Goal: Information Seeking & Learning: Learn about a topic

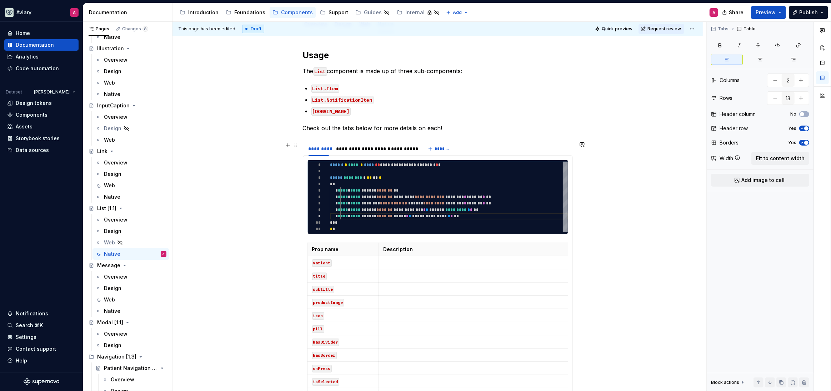
scroll to position [106, 0]
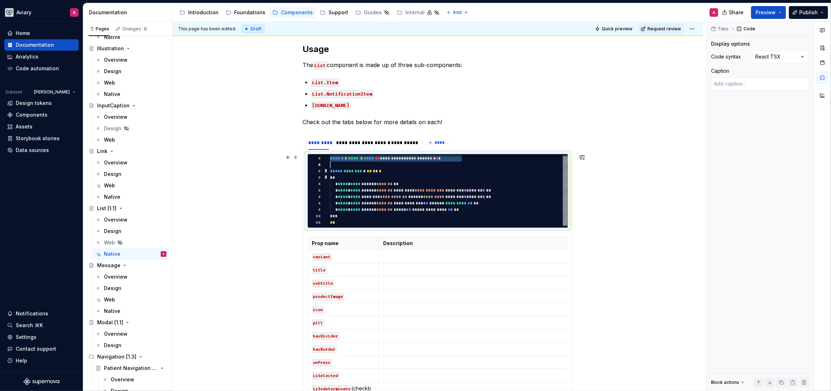
click at [330, 157] on div "**********" at bounding box center [449, 190] width 238 height 71
click at [330, 161] on div "**********" at bounding box center [449, 190] width 238 height 71
click at [307, 203] on div "**********" at bounding box center [437, 191] width 261 height 74
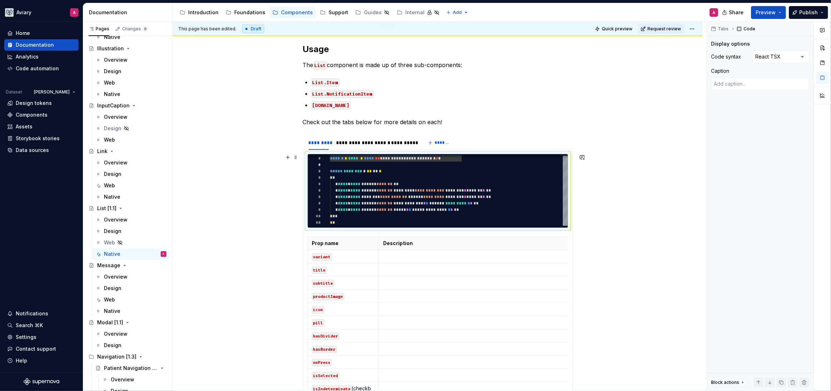
click at [568, 228] on div "**********" at bounding box center [437, 191] width 261 height 74
drag, startPoint x: 567, startPoint y: 227, endPoint x: 566, endPoint y: 222, distance: 4.6
click at [567, 227] on div "**********" at bounding box center [437, 191] width 261 height 74
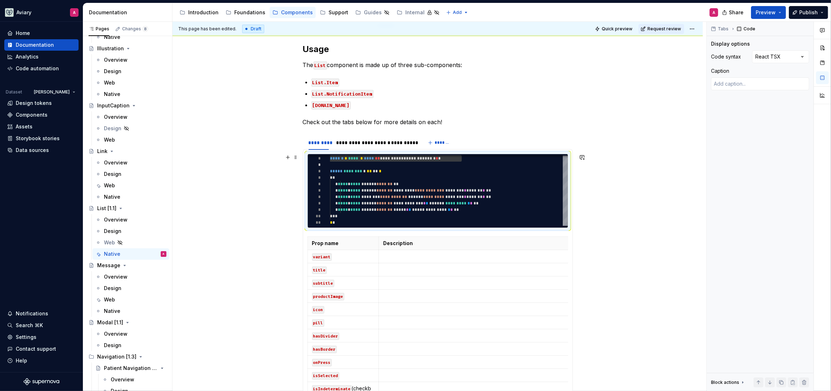
click at [565, 221] on div at bounding box center [565, 191] width 5 height 70
click at [568, 220] on div "**********" at bounding box center [437, 191] width 261 height 74
click at [568, 162] on div at bounding box center [565, 191] width 5 height 70
click at [561, 206] on div "**********" at bounding box center [449, 191] width 238 height 71
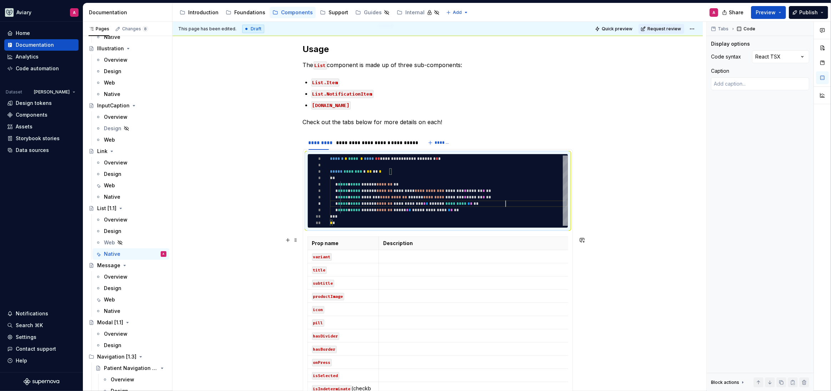
click at [567, 228] on div "**********" at bounding box center [437, 191] width 261 height 74
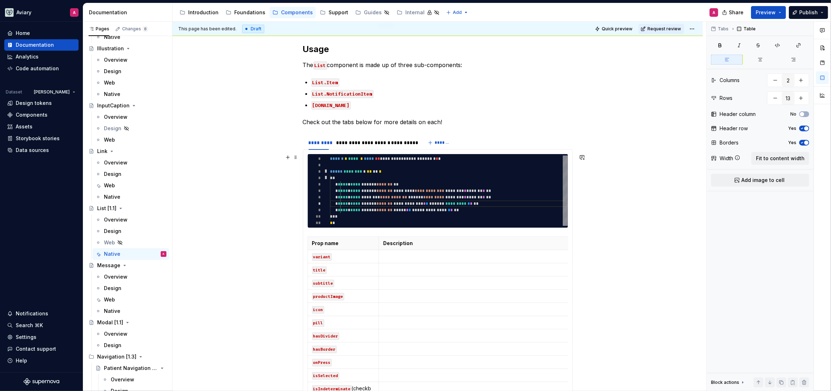
drag, startPoint x: 569, startPoint y: 233, endPoint x: 309, endPoint y: 156, distance: 271.6
click at [310, 160] on div "**********" at bounding box center [438, 304] width 270 height 311
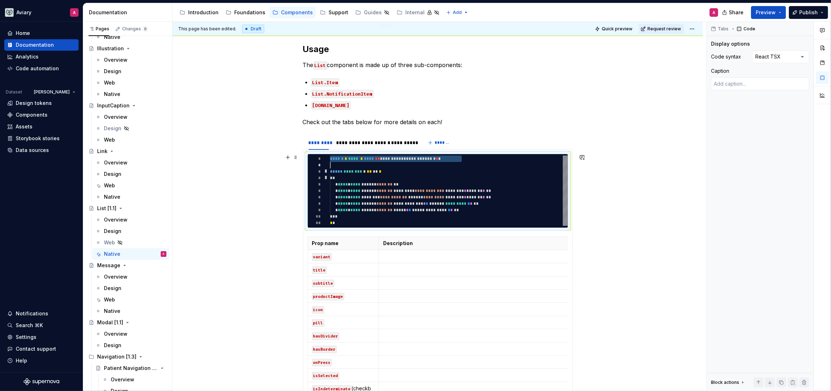
scroll to position [0, 0]
click at [330, 156] on div "**********" at bounding box center [449, 191] width 238 height 71
click at [307, 182] on div "**********" at bounding box center [437, 191] width 261 height 74
click at [307, 157] on div "**********" at bounding box center [437, 191] width 261 height 74
click at [470, 268] on p at bounding box center [490, 269] width 215 height 7
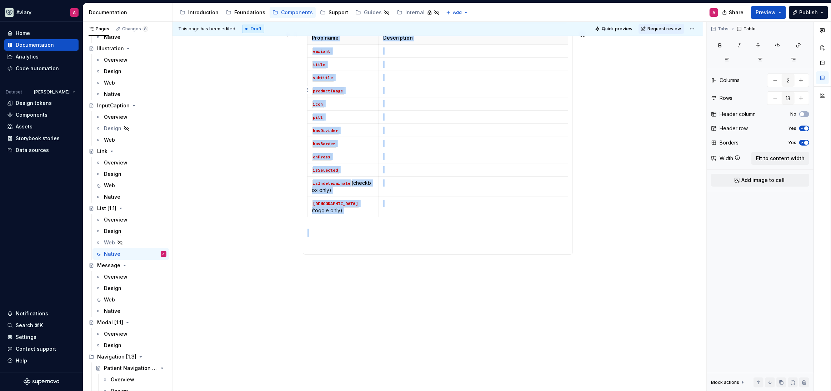
scroll to position [172, 0]
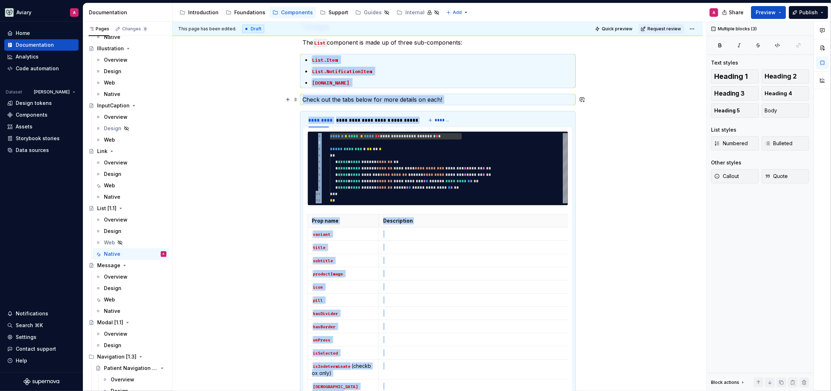
drag, startPoint x: 559, startPoint y: 228, endPoint x: 286, endPoint y: 60, distance: 320.5
click at [286, 60] on div "**********" at bounding box center [437, 292] width 530 height 577
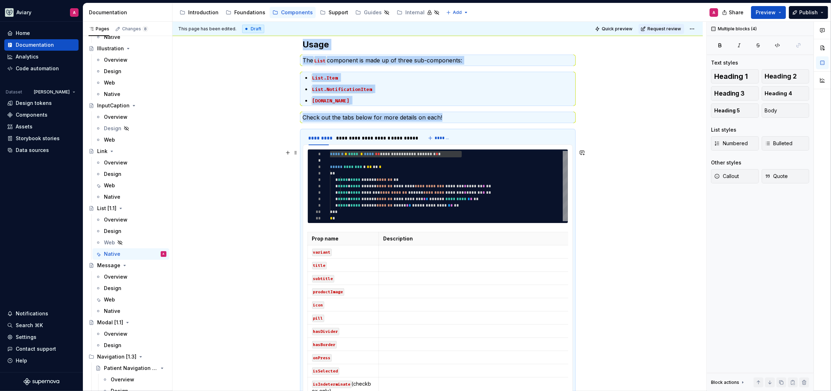
type textarea "*"
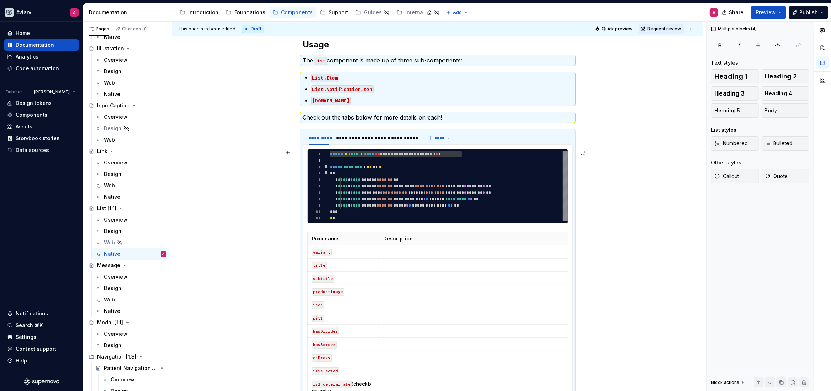
click at [330, 164] on div "**********" at bounding box center [449, 186] width 238 height 71
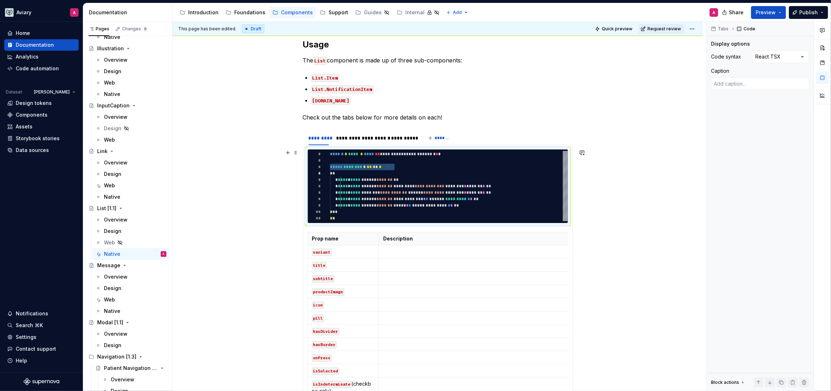
click at [307, 151] on div "**********" at bounding box center [437, 186] width 261 height 74
type textarea "**"
click at [533, 217] on div "**********" at bounding box center [449, 186] width 238 height 71
click at [549, 231] on section-item-column "**********" at bounding box center [437, 300] width 261 height 302
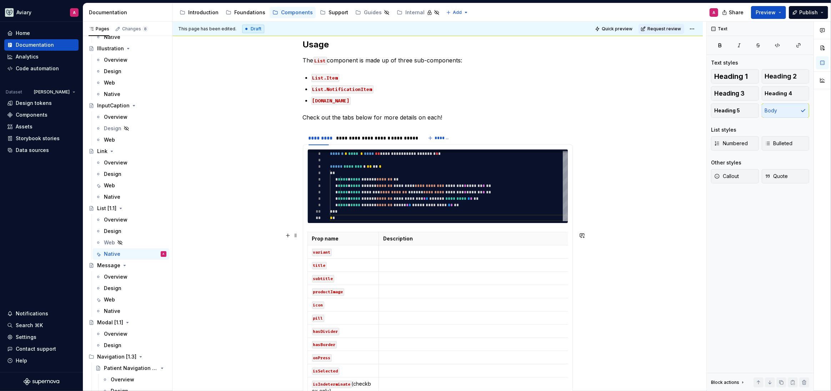
click at [568, 226] on div "**********" at bounding box center [438, 300] width 270 height 311
click at [568, 224] on div "**********" at bounding box center [437, 186] width 261 height 74
type textarea "*"
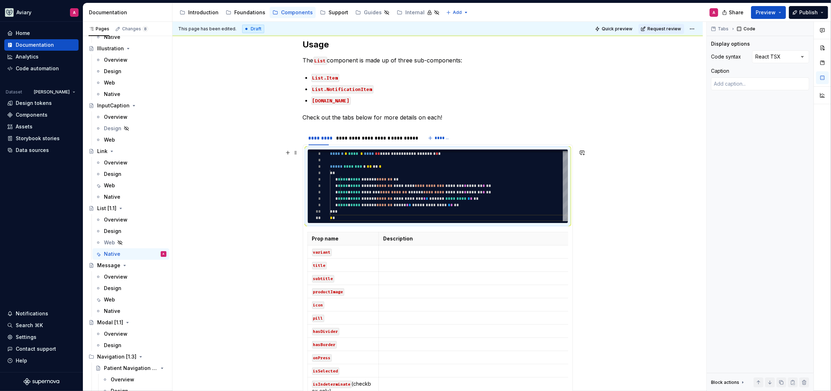
click at [566, 222] on div "**********" at bounding box center [438, 187] width 260 height 74
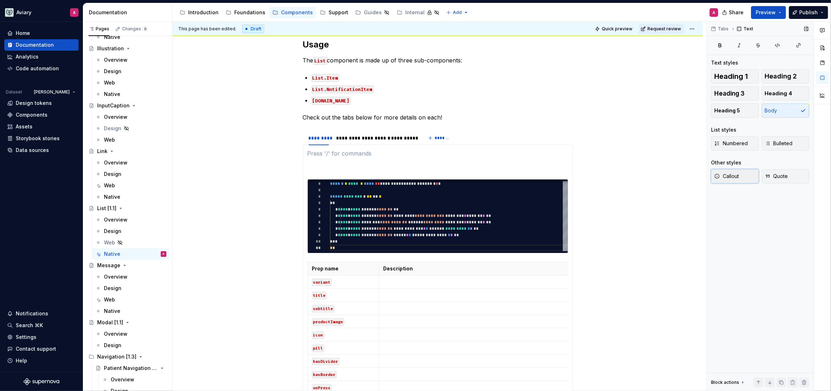
click at [743, 176] on button "Callout" at bounding box center [735, 176] width 48 height 14
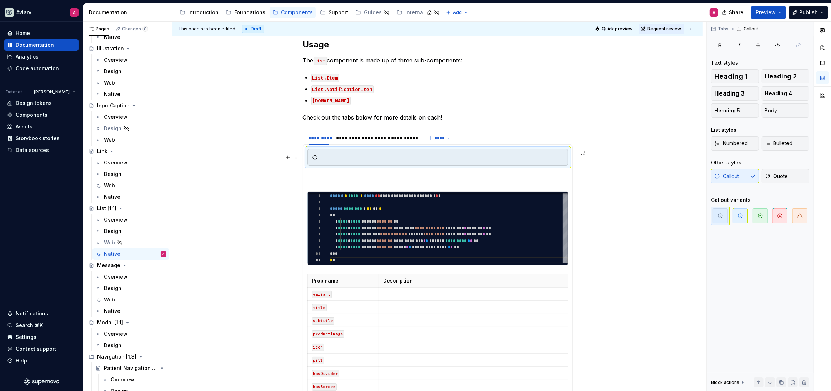
click at [368, 156] on div at bounding box center [442, 157] width 243 height 7
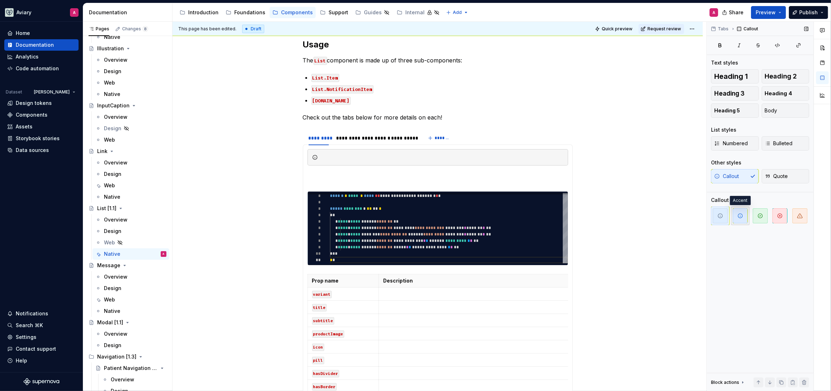
click at [743, 214] on span "button" at bounding box center [740, 216] width 15 height 15
click at [485, 160] on div at bounding box center [442, 157] width 243 height 7
click at [493, 177] on p at bounding box center [437, 178] width 261 height 9
click at [482, 154] on div at bounding box center [442, 157] width 243 height 7
click at [763, 219] on span "button" at bounding box center [760, 216] width 15 height 15
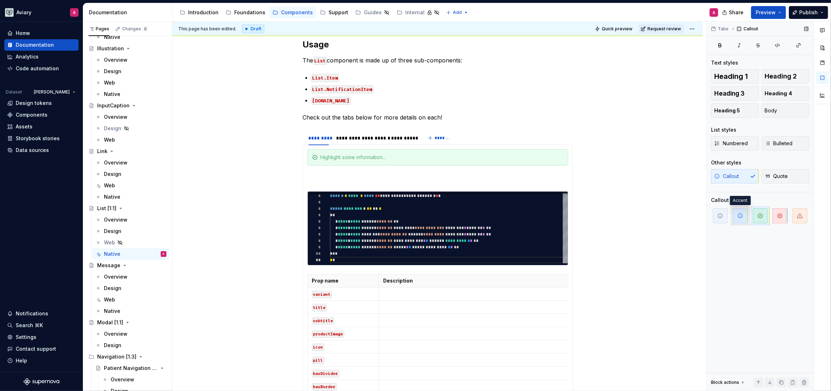
click at [745, 219] on span "button" at bounding box center [740, 216] width 15 height 15
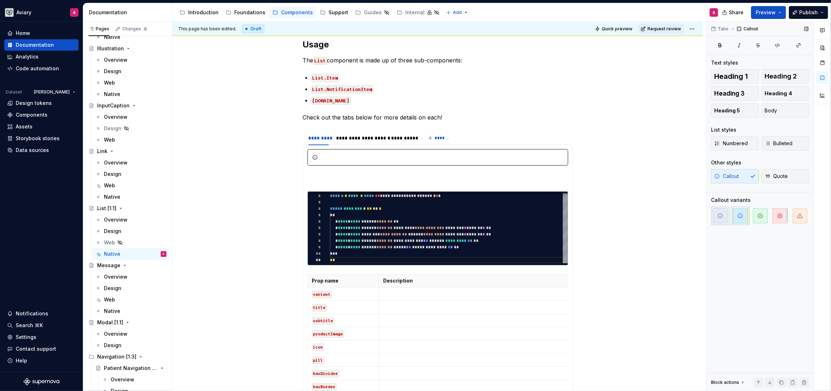
click at [721, 218] on icon "button" at bounding box center [720, 216] width 6 height 6
drag, startPoint x: 312, startPoint y: 157, endPoint x: 302, endPoint y: 156, distance: 9.7
click at [312, 157] on icon at bounding box center [315, 158] width 6 height 6
click at [359, 157] on div at bounding box center [442, 157] width 243 height 7
click at [360, 175] on p at bounding box center [437, 178] width 261 height 9
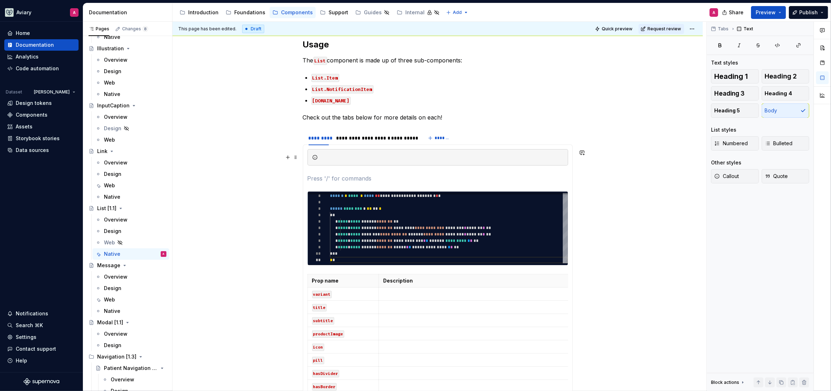
click at [352, 162] on div at bounding box center [437, 157] width 261 height 16
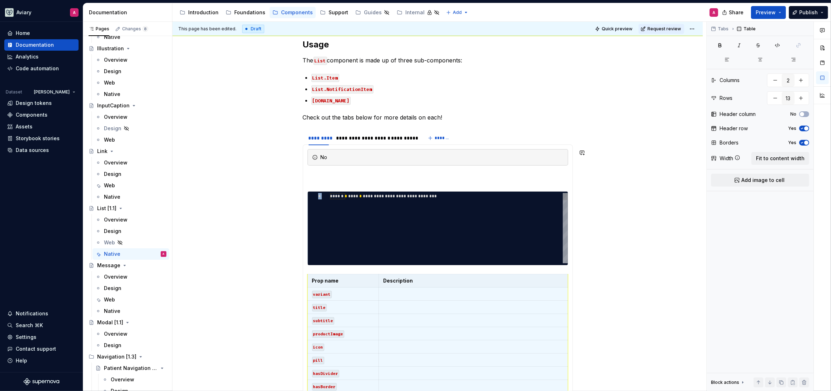
scroll to position [120, 0]
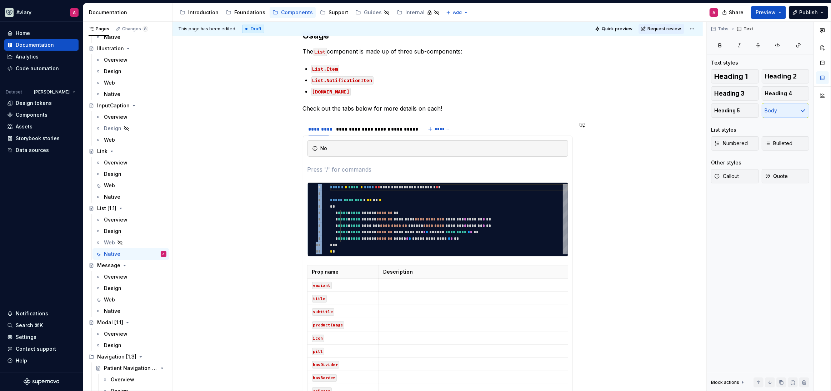
click at [333, 174] on section-item-column "**********" at bounding box center [437, 312] width 261 height 344
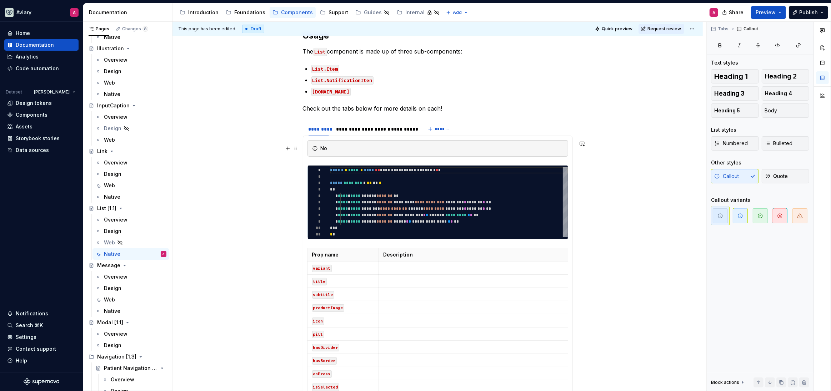
click at [333, 150] on div "No" at bounding box center [442, 148] width 243 height 7
click at [757, 219] on span "button" at bounding box center [760, 216] width 15 height 15
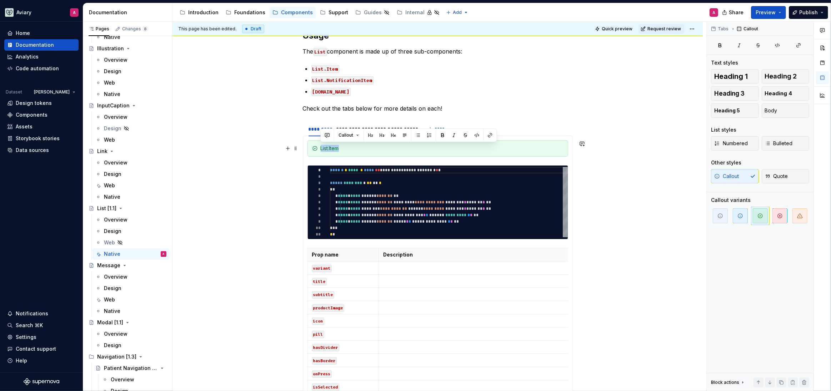
drag, startPoint x: 342, startPoint y: 146, endPoint x: 317, endPoint y: 146, distance: 25.0
click at [317, 146] on div "List.Item" at bounding box center [437, 148] width 261 height 16
click at [475, 137] on button "button" at bounding box center [477, 135] width 10 height 10
click at [442, 152] on div "List.Item" at bounding box center [437, 148] width 261 height 16
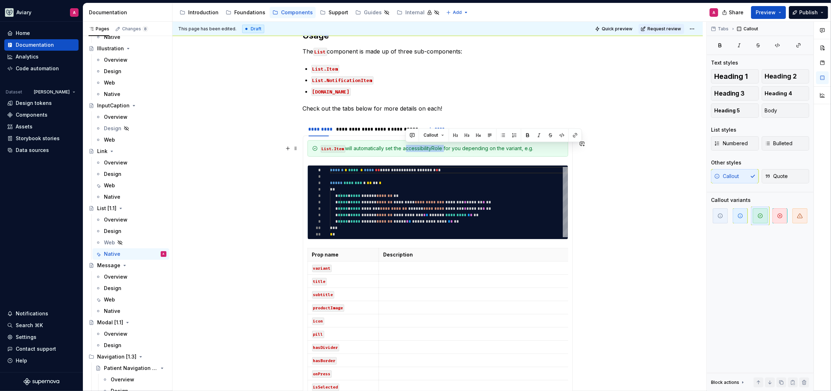
drag, startPoint x: 445, startPoint y: 149, endPoint x: 407, endPoint y: 150, distance: 38.2
click at [406, 150] on div "List.Item will automatically set the accessibilityRole for you depending on the…" at bounding box center [442, 148] width 243 height 7
click at [563, 135] on button "button" at bounding box center [562, 135] width 10 height 10
click at [555, 148] on div "List.Item will automatically set the accessibilityRole for you depending on the…" at bounding box center [442, 148] width 243 height 7
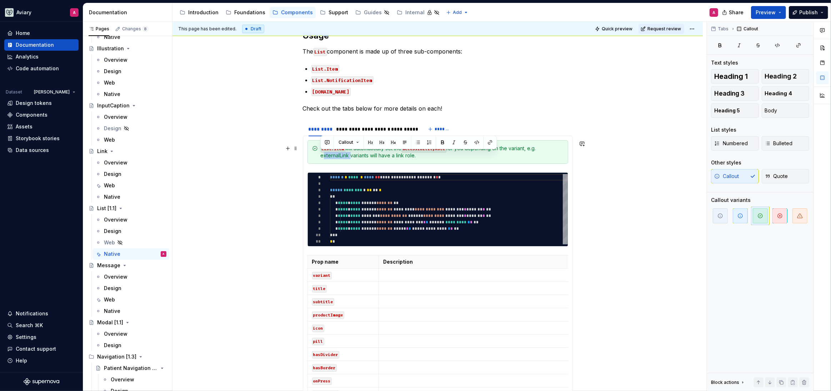
drag, startPoint x: 349, startPoint y: 156, endPoint x: 318, endPoint y: 155, distance: 31.1
click at [318, 155] on div "List.Item will automatically set the accessibilityRole for you depending on the…" at bounding box center [437, 152] width 261 height 24
click at [474, 143] on button "button" at bounding box center [477, 142] width 10 height 10
click at [413, 158] on div "List.Item will automatically set the accessibilityRole for you depending on the…" at bounding box center [442, 152] width 243 height 14
drag, startPoint x: 407, startPoint y: 155, endPoint x: 401, endPoint y: 155, distance: 6.8
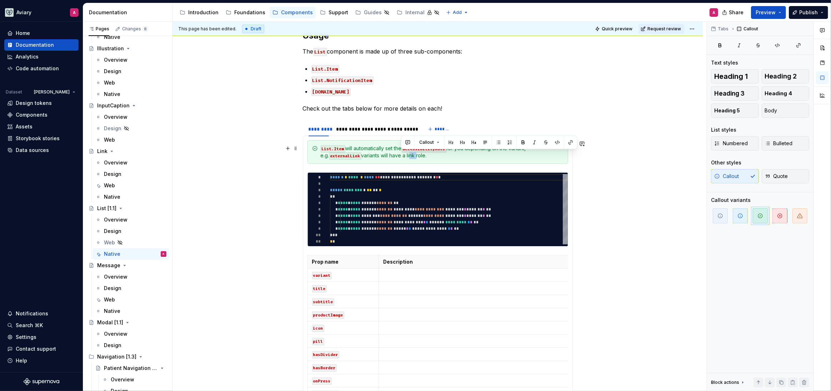
click at [401, 155] on div "List.Item will automatically set the accessibilityRole for you depending on the…" at bounding box center [442, 152] width 243 height 14
click at [412, 157] on div "List.Item will automatically set the accessibilityRole for you depending on the…" at bounding box center [442, 152] width 243 height 14
click at [397, 157] on div "List.Item will automatically set the accessibilityRole for you depending on the…" at bounding box center [442, 152] width 243 height 14
drag, startPoint x: 407, startPoint y: 156, endPoint x: 400, endPoint y: 157, distance: 6.8
click at [400, 157] on div "List.Item will automatically set the accessibilityRole for you depending on the…" at bounding box center [442, 152] width 243 height 14
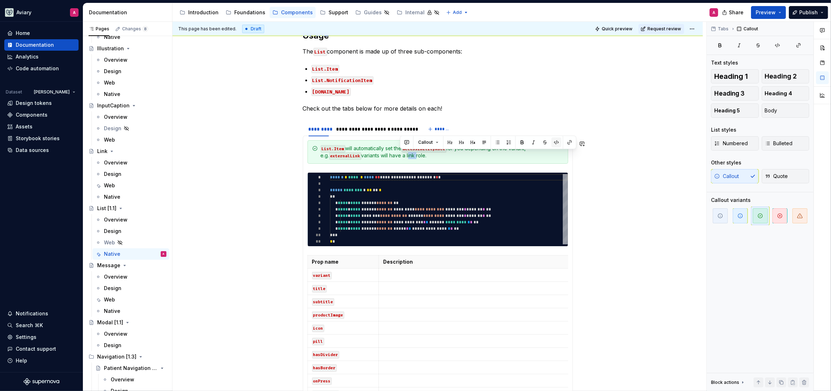
click at [553, 143] on button "button" at bounding box center [556, 142] width 10 height 10
click at [450, 157] on div "List.Item will automatically set the accessibilityRole for you depending on the…" at bounding box center [442, 152] width 243 height 14
click at [528, 150] on div "List.Item will automatically set the accessibilityRole for you depending on the…" at bounding box center [442, 152] width 243 height 14
click at [411, 274] on p at bounding box center [490, 275] width 215 height 7
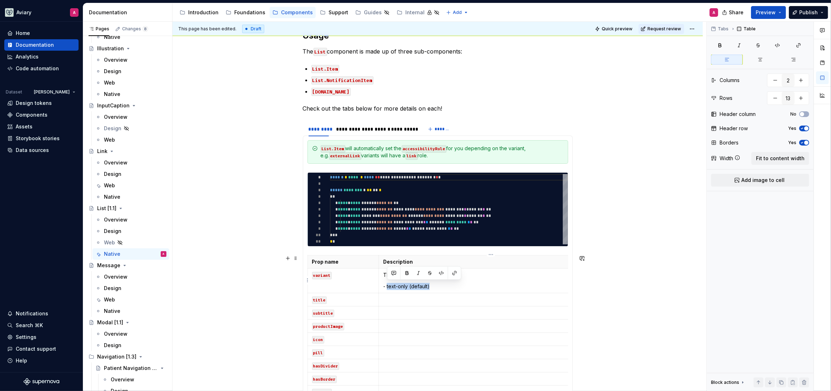
drag, startPoint x: 442, startPoint y: 290, endPoint x: 387, endPoint y: 286, distance: 55.4
click at [387, 286] on td "The component variant type: - text-only (default)" at bounding box center [491, 281] width 224 height 25
click at [825, 59] on button "button" at bounding box center [822, 62] width 13 height 13
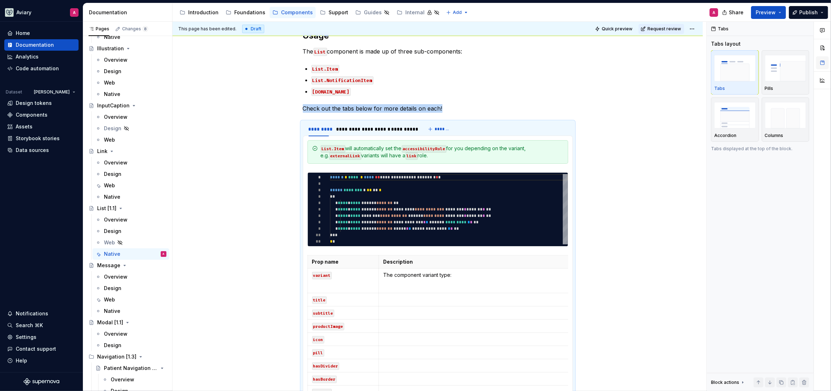
scroll to position [215, 0]
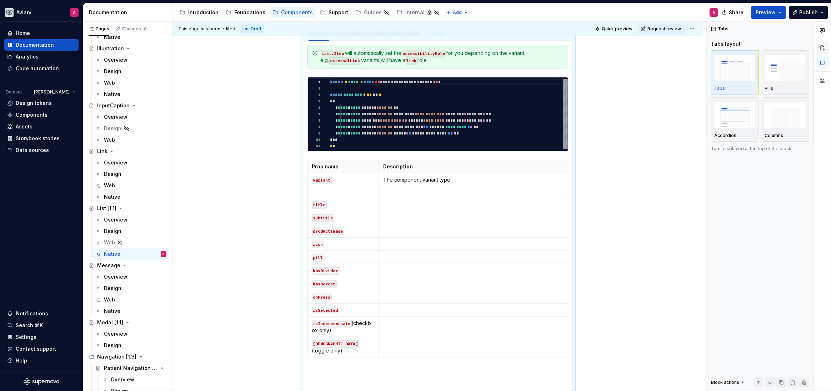
click at [824, 51] on button "button" at bounding box center [822, 47] width 13 height 13
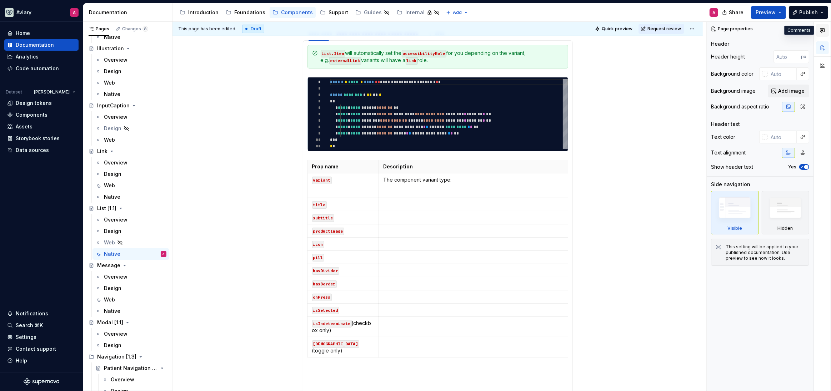
click at [819, 33] on button "button" at bounding box center [822, 30] width 13 height 13
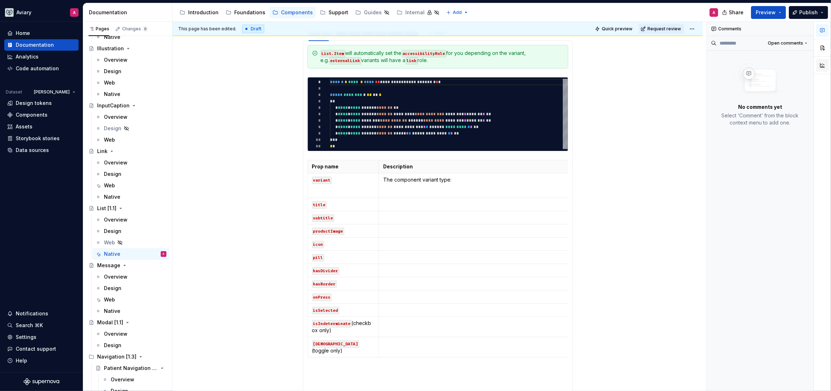
click at [823, 65] on button "button" at bounding box center [822, 65] width 13 height 13
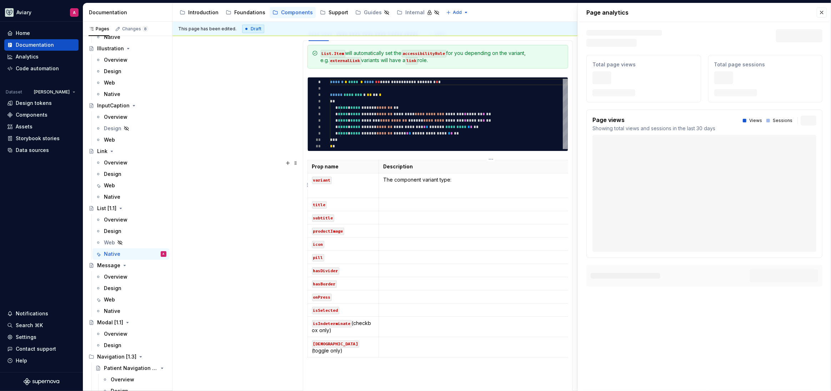
click at [445, 186] on td "The component variant type:" at bounding box center [491, 186] width 224 height 25
drag, startPoint x: 824, startPoint y: 11, endPoint x: 818, endPoint y: 12, distance: 6.6
click at [824, 11] on button "button" at bounding box center [822, 12] width 10 height 10
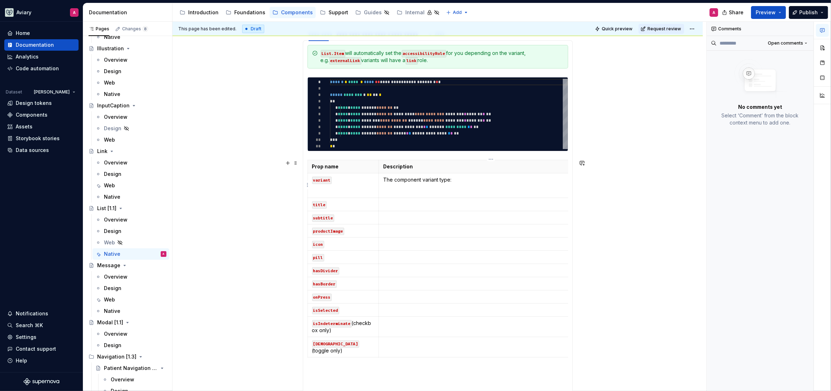
click at [422, 190] on p at bounding box center [490, 191] width 215 height 7
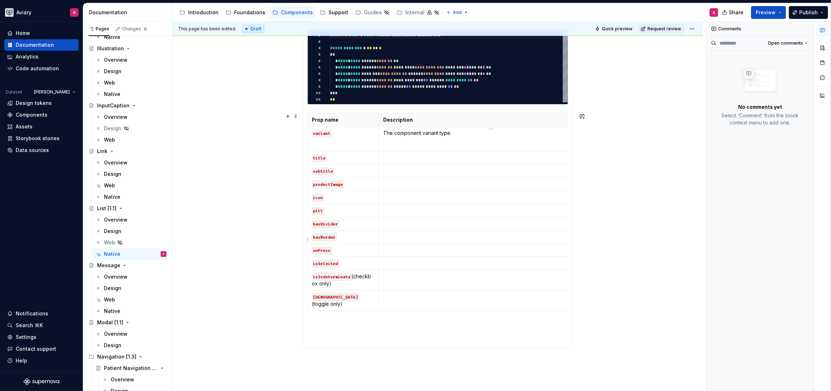
scroll to position [266, 0]
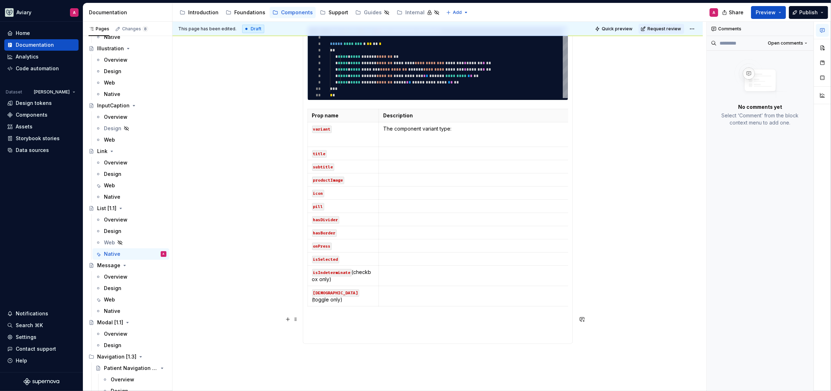
click at [456, 322] on p at bounding box center [437, 322] width 261 height 9
click at [333, 320] on p "text-only" at bounding box center [442, 322] width 252 height 9
drag, startPoint x: 356, startPoint y: 342, endPoint x: 311, endPoint y: 320, distance: 50.3
click at [316, 320] on ul "textOnly navigation externalLink" at bounding box center [442, 333] width 252 height 31
click at [420, 142] on p at bounding box center [490, 140] width 215 height 7
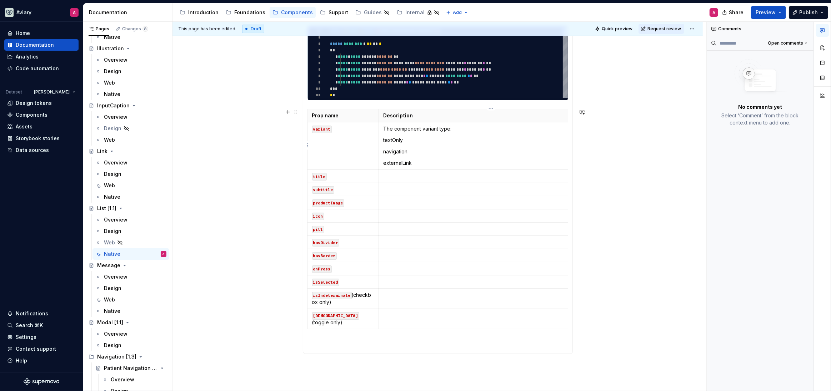
click at [405, 148] on p "navigation" at bounding box center [490, 151] width 215 height 7
drag, startPoint x: 414, startPoint y: 164, endPoint x: 383, endPoint y: 140, distance: 39.4
click at [383, 140] on td "The component variant type: textOnly navigation externalLink" at bounding box center [491, 145] width 224 height 47
click at [421, 161] on p "externalLink" at bounding box center [490, 163] width 215 height 7
drag, startPoint x: 414, startPoint y: 161, endPoint x: 385, endPoint y: 140, distance: 36.8
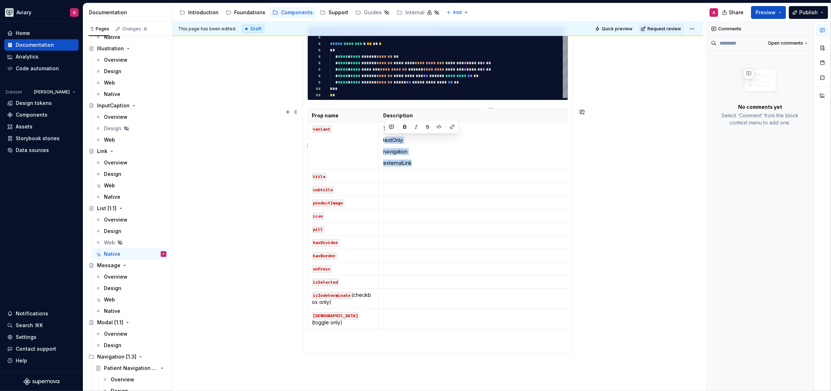
click at [385, 140] on td "The component variant type: textOnly navigation externalLink" at bounding box center [491, 145] width 224 height 47
click at [428, 149] on p "navigation" at bounding box center [490, 151] width 215 height 7
click at [410, 160] on p "externalLink" at bounding box center [490, 163] width 215 height 7
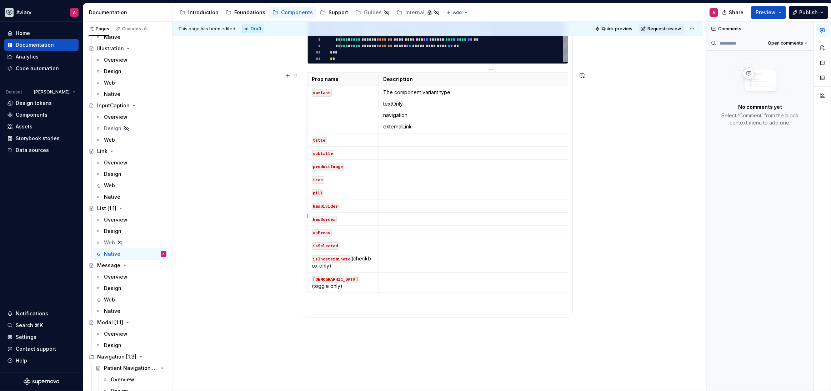
scroll to position [305, 0]
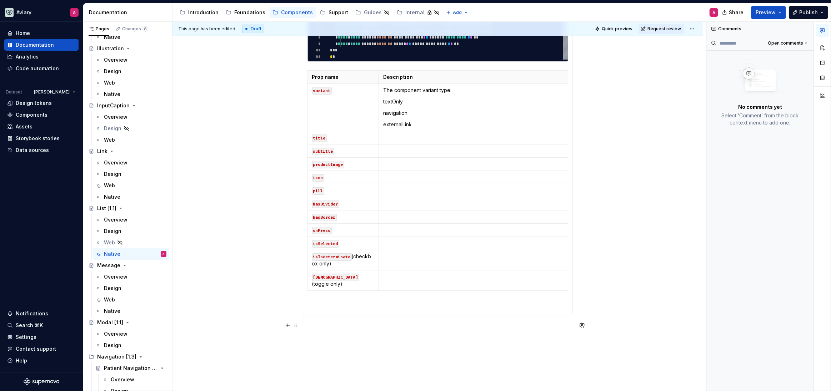
click at [425, 324] on p at bounding box center [438, 328] width 270 height 9
click at [355, 352] on p at bounding box center [356, 355] width 27 height 7
click at [377, 354] on div at bounding box center [438, 344] width 270 height 41
drag, startPoint x: 376, startPoint y: 353, endPoint x: 311, endPoint y: 336, distance: 67.4
click at [311, 336] on div at bounding box center [438, 344] width 270 height 41
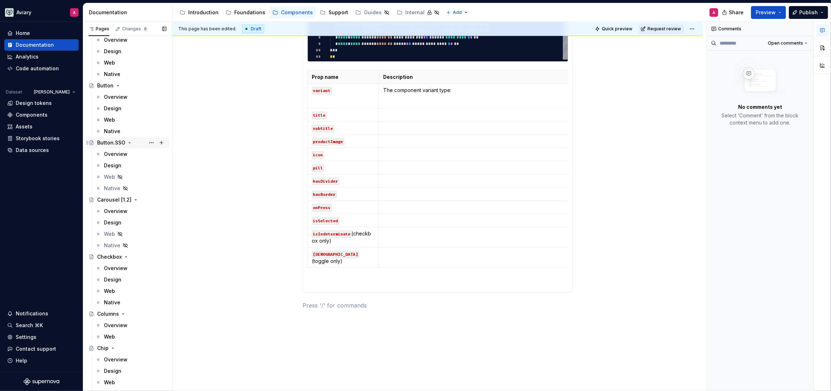
scroll to position [487, 0]
click at [127, 137] on div "Native" at bounding box center [135, 142] width 62 height 10
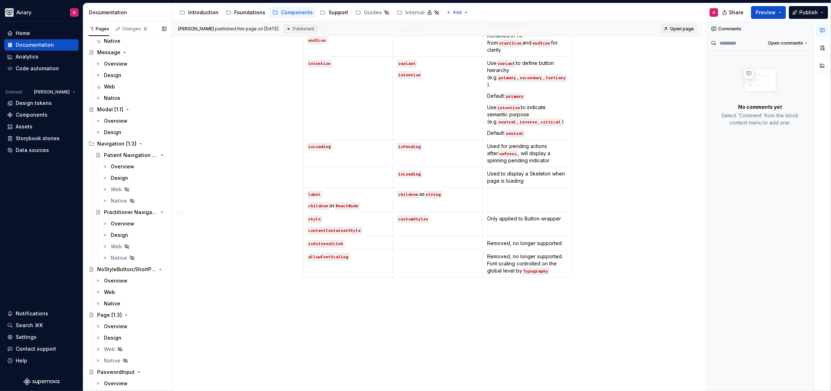
scroll to position [1375, 0]
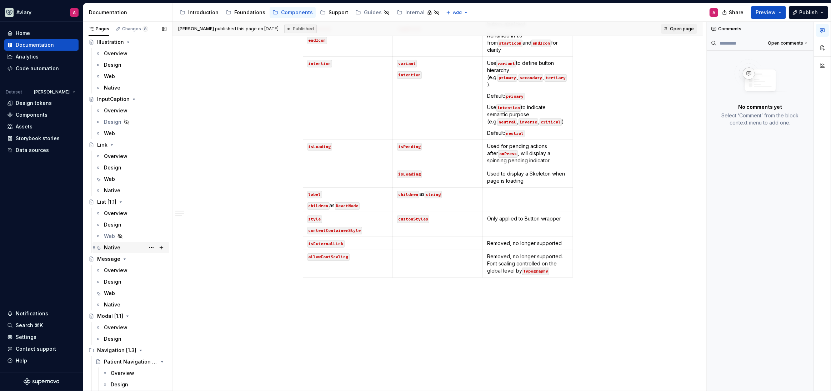
click at [121, 245] on div "Native" at bounding box center [135, 248] width 62 height 10
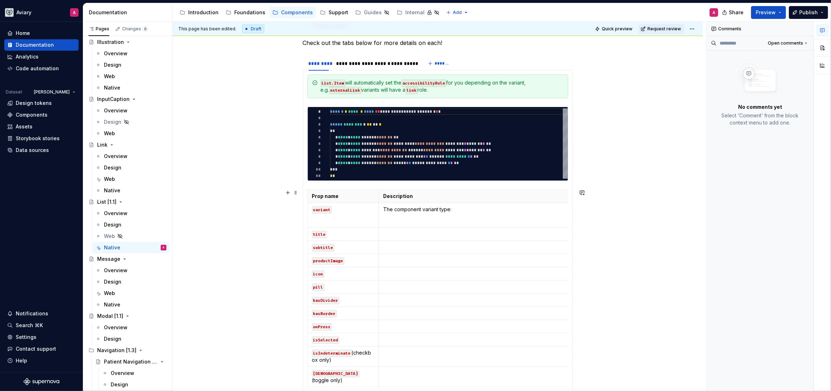
scroll to position [126, 0]
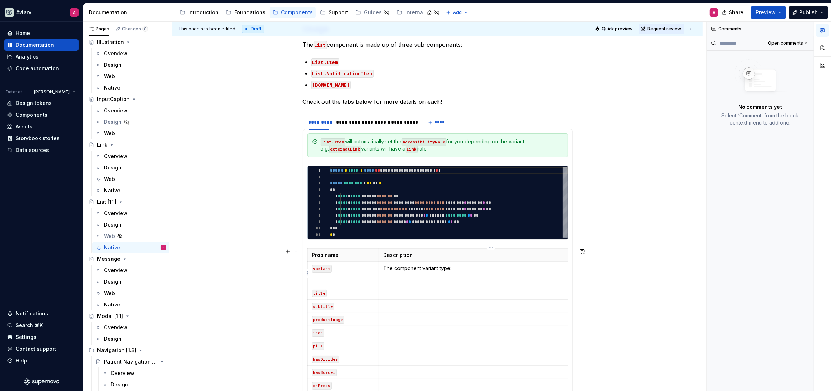
click at [468, 269] on p "The component variant type:" at bounding box center [490, 268] width 215 height 7
type textarea "*"
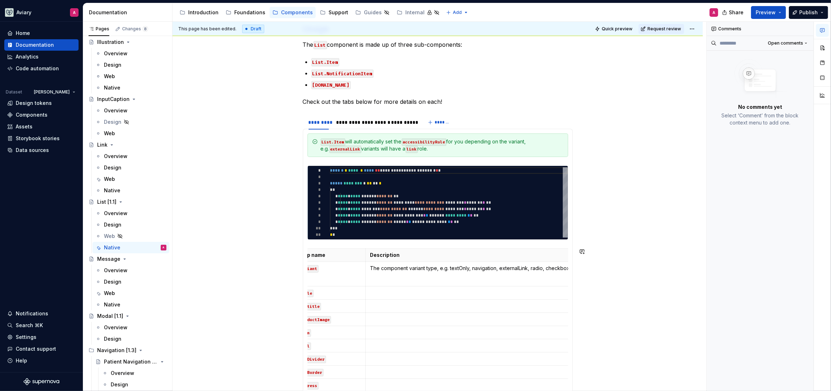
scroll to position [0, 16]
click at [528, 269] on p "The component variant type, e.g. textOnly, navigation, externalLink, radio, che…" at bounding box center [474, 268] width 215 height 7
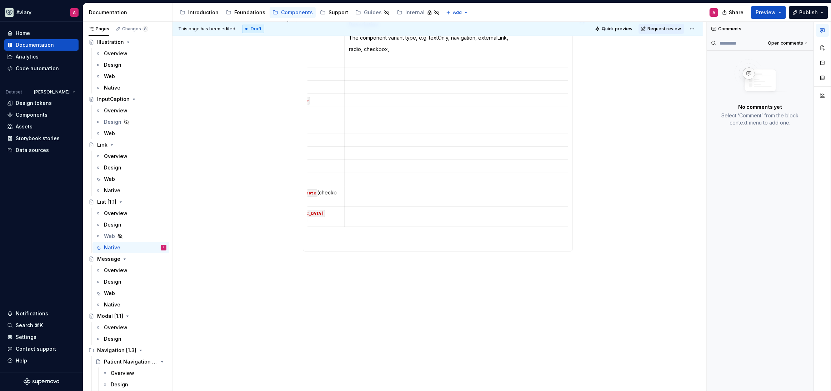
scroll to position [0, 35]
click at [567, 147] on td at bounding box center [456, 153] width 224 height 13
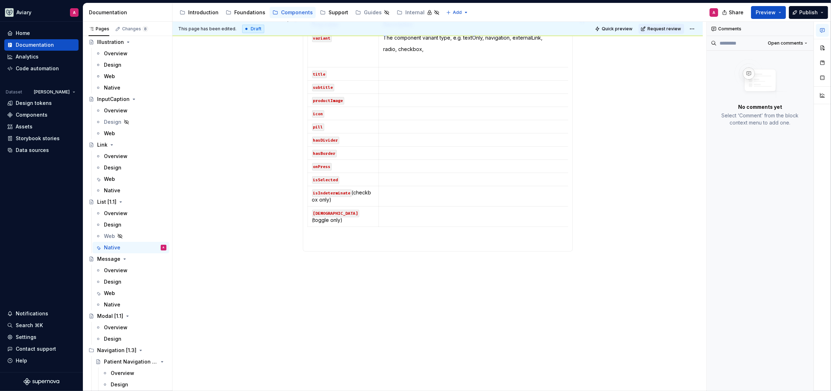
scroll to position [352, 0]
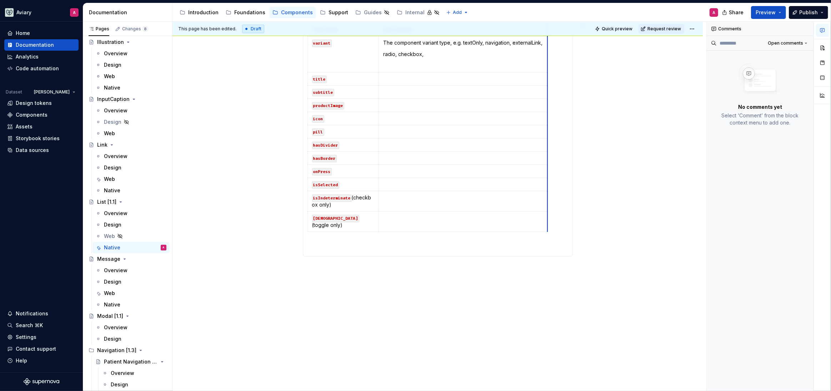
drag, startPoint x: 568, startPoint y: 147, endPoint x: 512, endPoint y: 146, distance: 55.7
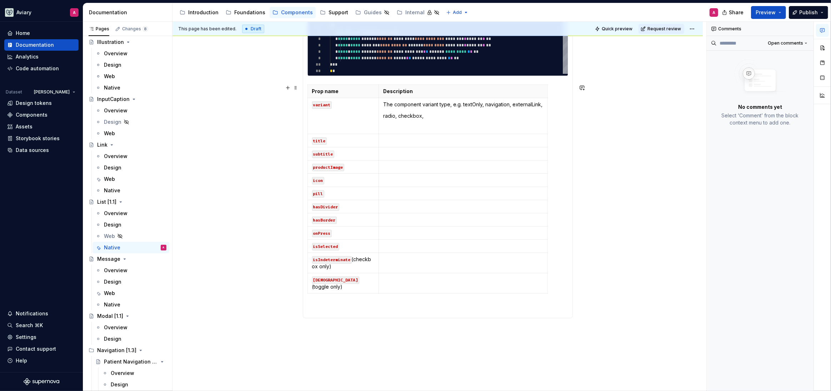
scroll to position [222, 0]
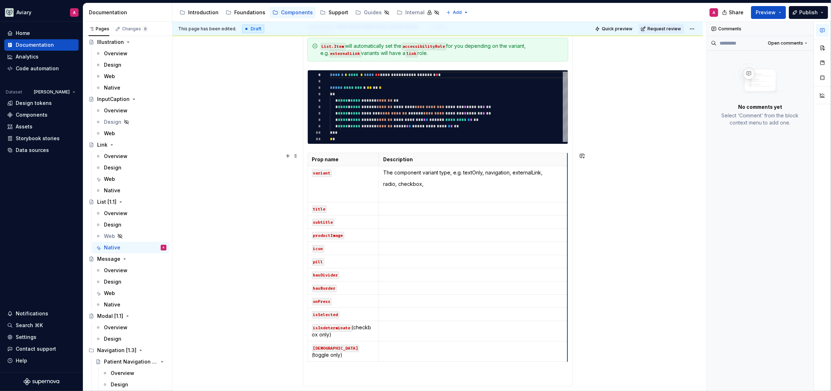
drag, startPoint x: 547, startPoint y: 194, endPoint x: 567, endPoint y: 190, distance: 20.4
click at [534, 186] on p "radio, checkbox," at bounding box center [473, 184] width 180 height 7
click at [464, 172] on p "The component variant type, e.g. textOnly, navigation, externalLink," at bounding box center [473, 172] width 180 height 7
click at [444, 181] on p "radio, checkbox," at bounding box center [473, 184] width 180 height 7
drag, startPoint x: 463, startPoint y: 172, endPoint x: 482, endPoint y: 174, distance: 18.7
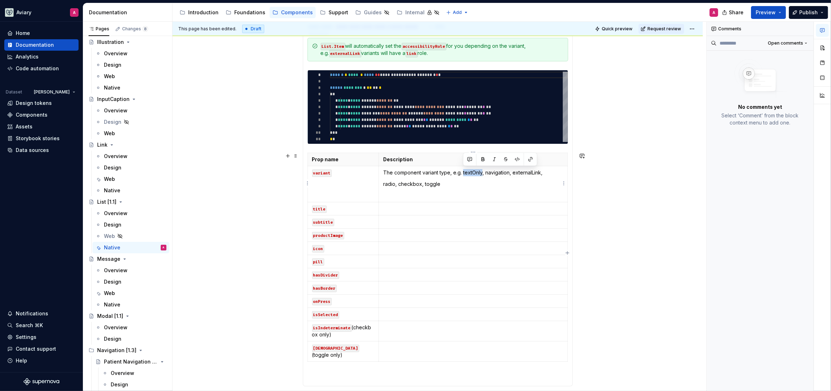
click at [482, 174] on p "The component variant type, e.g. textOnly, navigation, externalLink," at bounding box center [473, 172] width 180 height 7
click at [519, 159] on button "button" at bounding box center [517, 159] width 10 height 10
drag, startPoint x: 488, startPoint y: 171, endPoint x: 512, endPoint y: 171, distance: 23.6
click at [512, 171] on p "The component variant type, e.g. textOnly , navigation, externalLink," at bounding box center [473, 172] width 180 height 7
click at [540, 159] on button "button" at bounding box center [542, 159] width 10 height 10
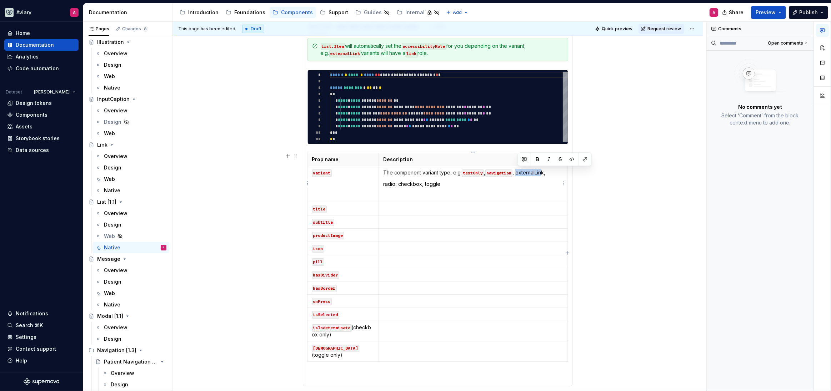
drag, startPoint x: 517, startPoint y: 173, endPoint x: 546, endPoint y: 172, distance: 28.2
click at [545, 172] on p "The component variant type, e.g. textOnly , navigation , externalLink," at bounding box center [473, 172] width 180 height 7
click at [568, 160] on button "button" at bounding box center [572, 159] width 10 height 10
drag, startPoint x: 386, startPoint y: 183, endPoint x: 382, endPoint y: 182, distance: 3.9
click at [382, 182] on td "The component variant type, e.g. textOnly , navigation , externalLink , radio, …" at bounding box center [473, 184] width 189 height 36
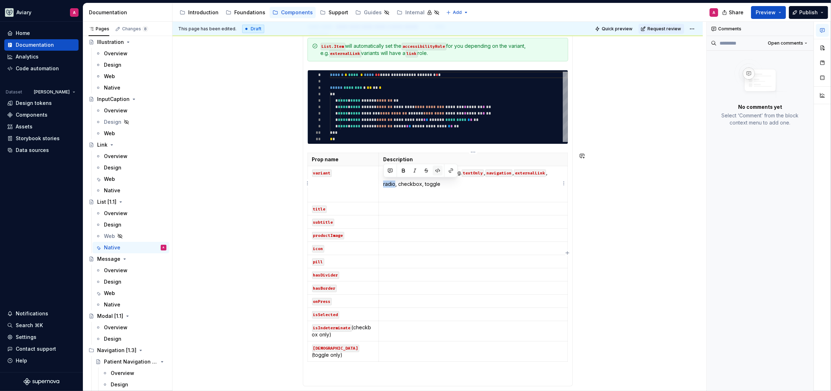
click at [440, 172] on button "button" at bounding box center [438, 171] width 10 height 10
drag, startPoint x: 423, startPoint y: 185, endPoint x: 401, endPoint y: 184, distance: 22.5
click at [401, 184] on p "radio , checkbox, toggle" at bounding box center [473, 184] width 180 height 7
click at [456, 173] on button "button" at bounding box center [455, 171] width 10 height 10
drag, startPoint x: 440, startPoint y: 184, endPoint x: 426, endPoint y: 184, distance: 14.6
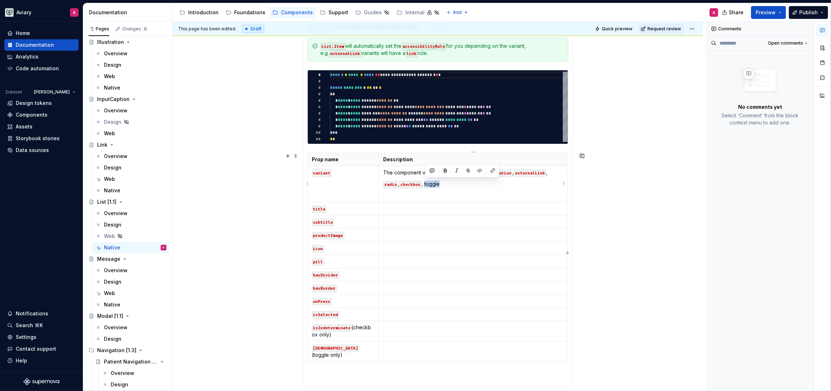
click at [425, 185] on p "radio , checkbox , toggle" at bounding box center [473, 184] width 180 height 7
click at [482, 171] on button "button" at bounding box center [480, 171] width 10 height 10
click at [471, 194] on p at bounding box center [473, 195] width 180 height 7
click at [470, 208] on p at bounding box center [473, 208] width 180 height 7
click at [365, 210] on p "title" at bounding box center [343, 208] width 62 height 7
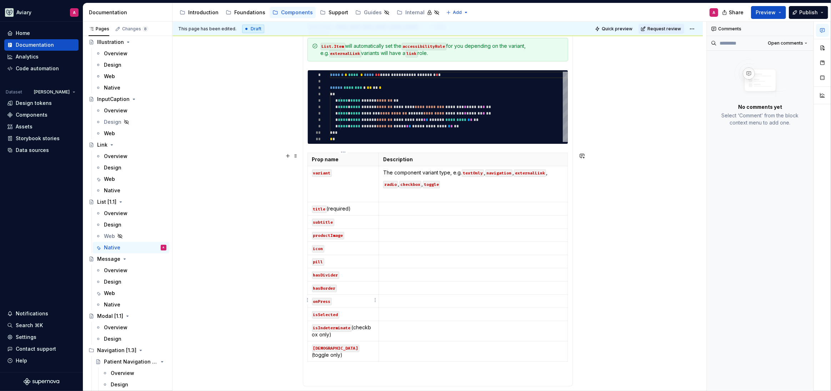
click at [358, 299] on p "onPress" at bounding box center [343, 301] width 62 height 7
drag, startPoint x: 364, startPoint y: 315, endPoint x: 333, endPoint y: 302, distance: 33.2
click at [333, 302] on p "onPress (optional for textOnly variant, required for all other variants)" at bounding box center [343, 308] width 62 height 21
click at [436, 298] on p at bounding box center [473, 301] width 180 height 7
click at [434, 309] on td at bounding box center [473, 314] width 189 height 13
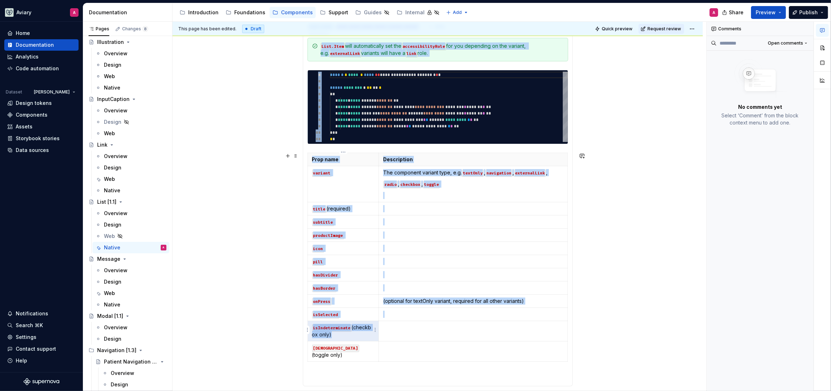
drag, startPoint x: 354, startPoint y: 333, endPoint x: 310, endPoint y: 333, distance: 44.3
click at [309, 333] on body "Aviary A Home Documentation Analytics Code automation Dataset [PERSON_NAME] Des…" at bounding box center [415, 195] width 831 height 391
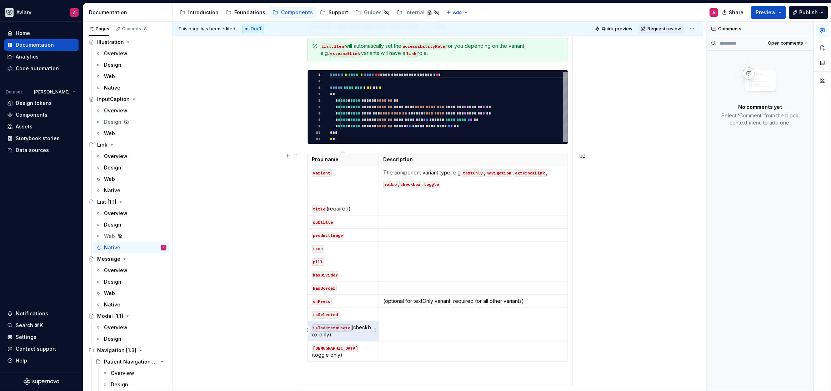
click at [335, 336] on p "isIndeterminate (checkbox only)" at bounding box center [343, 331] width 62 height 14
click at [363, 335] on p "isIndeterminate (checkbox only)" at bounding box center [343, 331] width 62 height 14
drag, startPoint x: 355, startPoint y: 334, endPoint x: 311, endPoint y: 334, distance: 43.9
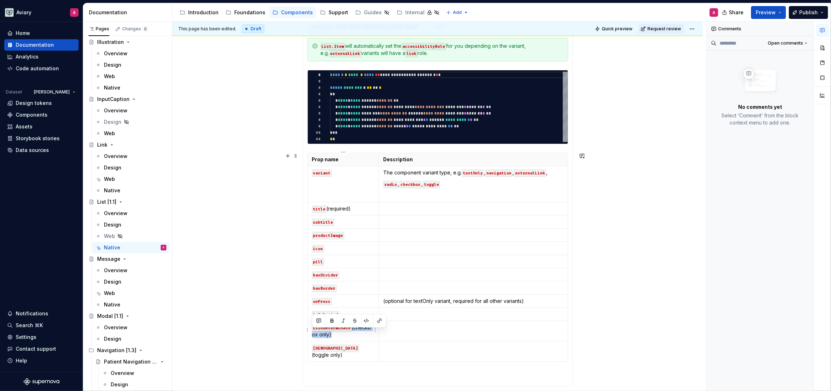
click at [311, 334] on td "isIndeterminate (checkbox only)" at bounding box center [342, 331] width 71 height 20
click at [409, 325] on p at bounding box center [473, 327] width 180 height 7
drag, startPoint x: 357, startPoint y: 341, endPoint x: 326, endPoint y: 340, distance: 31.4
click at [326, 340] on p "[DEMOGRAPHIC_DATA] (toggle only)" at bounding box center [343, 344] width 62 height 14
click at [417, 340] on p at bounding box center [473, 340] width 180 height 7
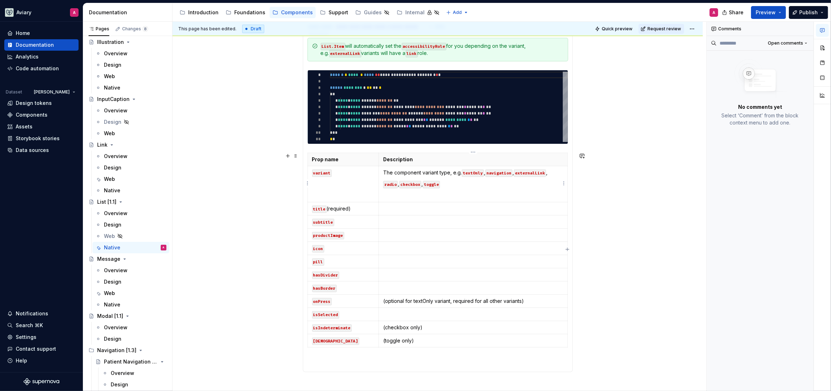
click at [550, 172] on p "The component variant type, e.g. textOnly , navigation , externalLink ," at bounding box center [473, 172] width 180 height 7
click at [382, 192] on td "The component variant type, e.g. textOnly , navigation , externalLink , price r…" at bounding box center [473, 184] width 189 height 36
drag, startPoint x: 395, startPoint y: 179, endPoint x: 381, endPoint y: 179, distance: 13.9
click at [381, 179] on td "The component variant type, e.g. textOnly , navigation , externalLink , price, …" at bounding box center [473, 182] width 189 height 32
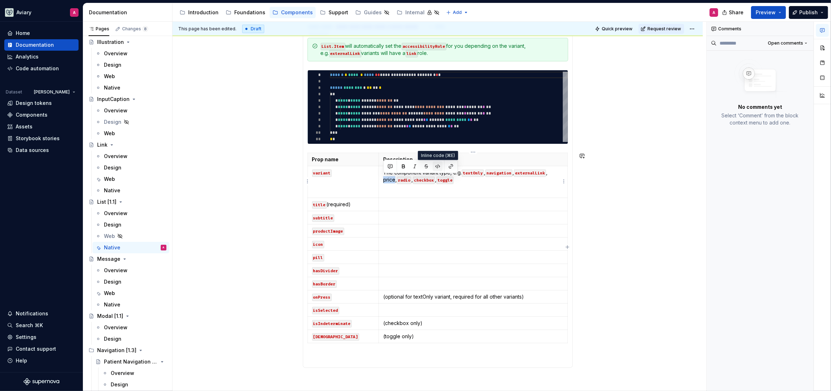
click at [437, 166] on button "button" at bounding box center [438, 166] width 10 height 10
click at [344, 260] on p "pill" at bounding box center [343, 257] width 62 height 7
click at [309, 257] on html "Aviary A Home Documentation Analytics Code automation Dataset [PERSON_NAME] Des…" at bounding box center [415, 195] width 831 height 391
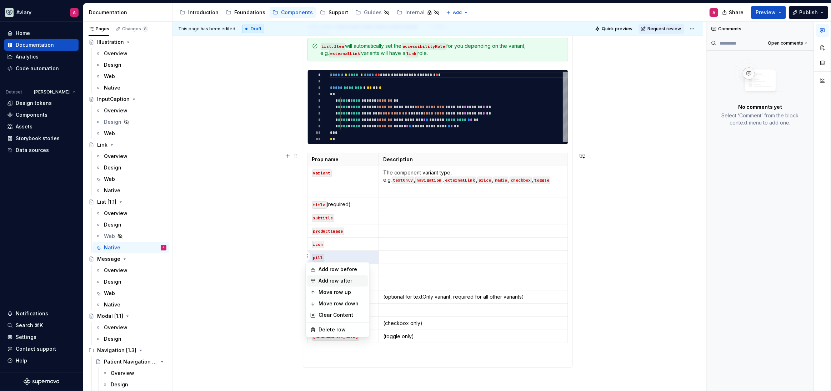
click at [327, 279] on div "Add row after" at bounding box center [342, 281] width 46 height 7
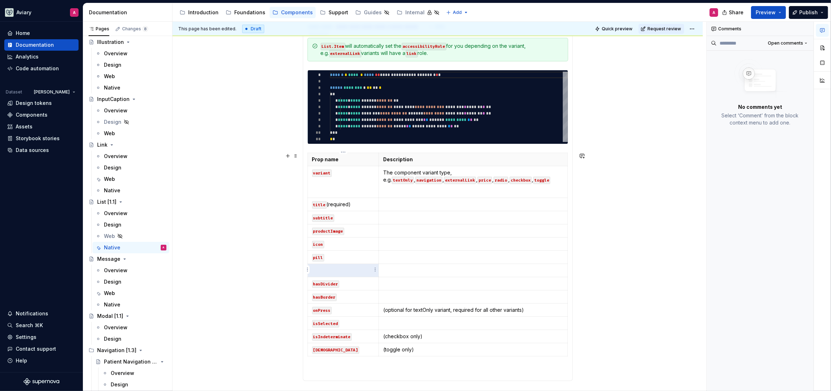
click at [341, 268] on p at bounding box center [343, 270] width 62 height 7
drag, startPoint x: 326, startPoint y: 270, endPoint x: 310, endPoint y: 269, distance: 16.5
click at [310, 269] on td "price" at bounding box center [342, 270] width 71 height 13
click at [368, 256] on button "button" at bounding box center [366, 257] width 10 height 10
click at [411, 268] on p at bounding box center [473, 270] width 180 height 7
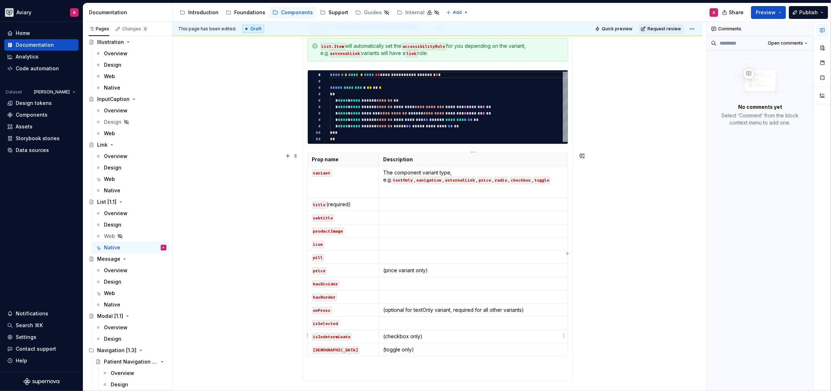
click at [407, 335] on p "(checkbox only)" at bounding box center [473, 336] width 180 height 7
click at [400, 352] on p "(toggle only)" at bounding box center [473, 349] width 180 height 7
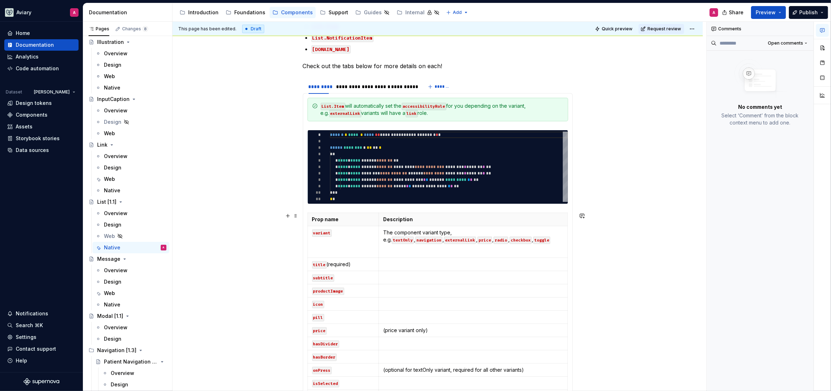
scroll to position [251, 0]
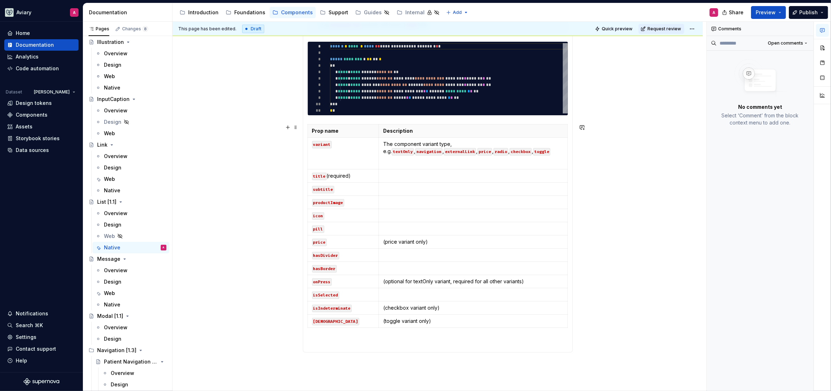
click at [472, 310] on p "(checkbox variant only)" at bounding box center [473, 308] width 180 height 7
click at [497, 315] on p "(checkbox variant only) sets the whether the checkbox has an indeterminate stat…" at bounding box center [473, 312] width 180 height 14
click at [540, 312] on p "(checkbox variant only) sets the whether the checkbox has an indeterminate stat…" at bounding box center [473, 312] width 180 height 14
drag, startPoint x: 541, startPoint y: 315, endPoint x: 431, endPoint y: 317, distance: 109.6
click at [431, 317] on p "(checkbox variant only) sets the whether the checkbox has an indeterminate stat…" at bounding box center [473, 312] width 180 height 14
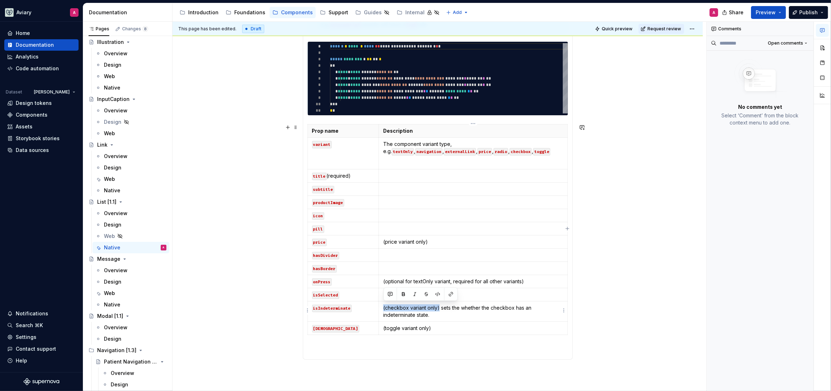
drag, startPoint x: 438, startPoint y: 307, endPoint x: 383, endPoint y: 307, distance: 55.7
click at [383, 307] on p "(checkbox variant only) sets the whether the checkbox has an indeterminate stat…" at bounding box center [473, 312] width 180 height 14
click at [403, 296] on button "button" at bounding box center [403, 294] width 10 height 10
click at [401, 308] on strong "(checkbox variant only)" at bounding box center [413, 308] width 60 height 6
click at [386, 308] on strong "(checkbox variant only)" at bounding box center [413, 308] width 60 height 6
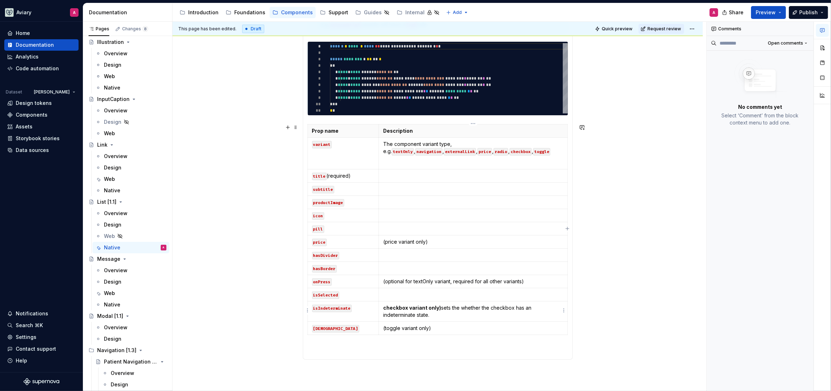
click at [440, 308] on p "checkbox variant only) sets the whether the checkbox has an indeterminate state." at bounding box center [473, 312] width 180 height 14
click at [386, 308] on strong "checkbox variant only" at bounding box center [411, 308] width 56 height 6
click at [385, 320] on p "sets the whether the checkbox has an indeterminate state." at bounding box center [473, 319] width 180 height 7
drag, startPoint x: 431, startPoint y: 332, endPoint x: 384, endPoint y: 330, distance: 47.2
click at [384, 330] on p "(toggle variant only)" at bounding box center [473, 332] width 180 height 7
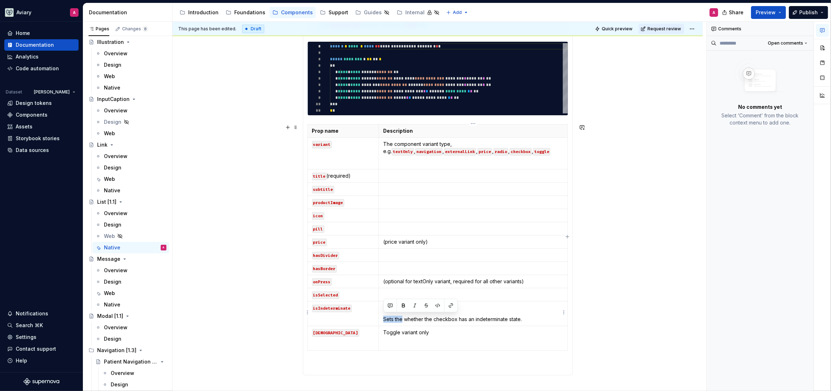
drag, startPoint x: 402, startPoint y: 319, endPoint x: 382, endPoint y: 318, distance: 20.0
click at [382, 318] on td "Checkbox variant only Sets the whether the checkbox has an indeterminate state." at bounding box center [473, 314] width 189 height 25
click at [395, 348] on td "Toggle variant only" at bounding box center [473, 338] width 189 height 25
drag, startPoint x: 430, startPoint y: 332, endPoint x: 381, endPoint y: 330, distance: 49.0
click at [381, 330] on td "Toggle variant only Determines whether the toggle is shown in an on or off stat…" at bounding box center [473, 338] width 189 height 25
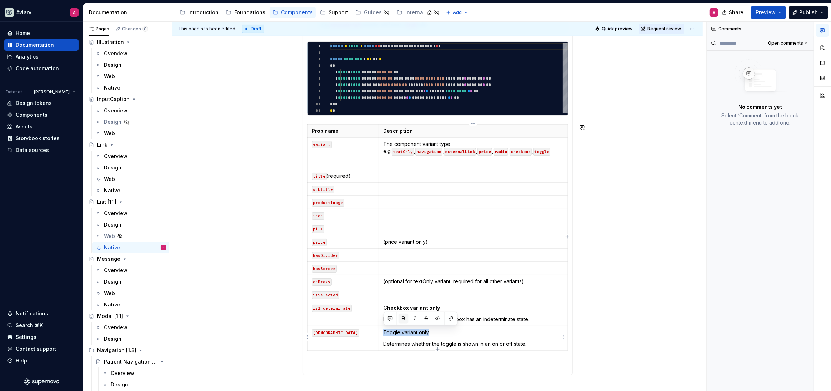
click at [403, 319] on button "button" at bounding box center [403, 319] width 10 height 10
click at [410, 285] on td "(optional for textOnly variant, required for all other variants)" at bounding box center [473, 281] width 189 height 13
click at [408, 292] on p at bounding box center [473, 294] width 180 height 7
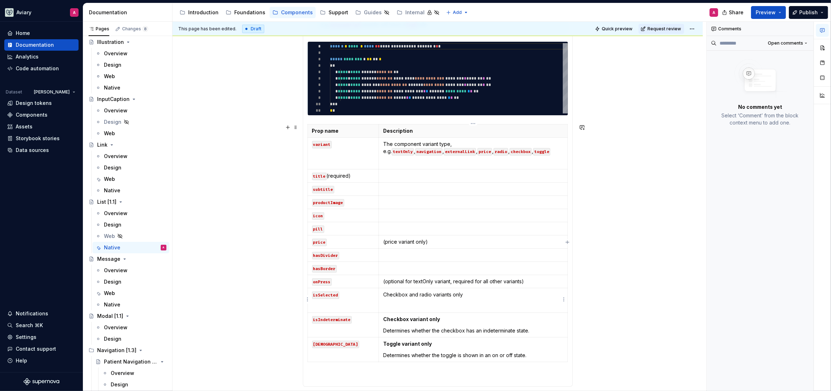
click at [445, 294] on p "Checkbox and radio variants only" at bounding box center [473, 294] width 180 height 7
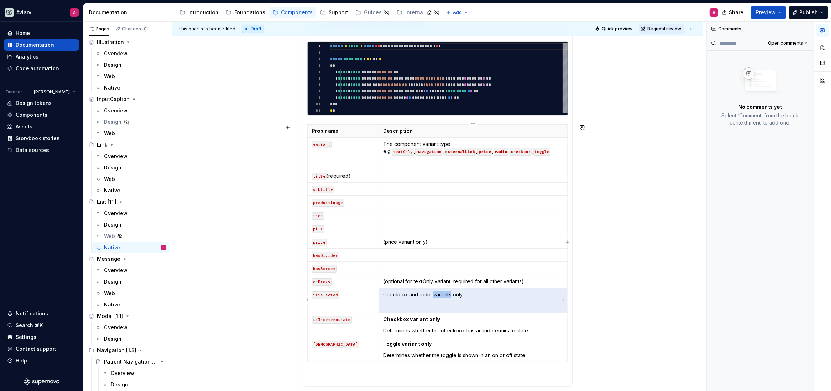
click at [445, 294] on p "Checkbox and radio variants only" at bounding box center [473, 294] width 180 height 7
click at [426, 293] on p "Checkbox and radio variants only" at bounding box center [473, 294] width 180 height 7
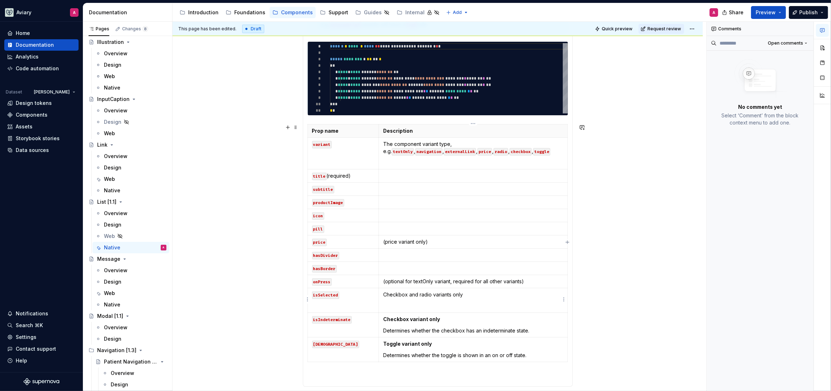
click at [422, 307] on p at bounding box center [473, 306] width 180 height 7
drag, startPoint x: 470, startPoint y: 295, endPoint x: 399, endPoint y: 286, distance: 71.3
click at [383, 292] on p "Checkbox and radio variants only" at bounding box center [473, 294] width 180 height 7
click at [402, 282] on button "button" at bounding box center [403, 281] width 10 height 10
click at [402, 266] on p at bounding box center [473, 268] width 180 height 7
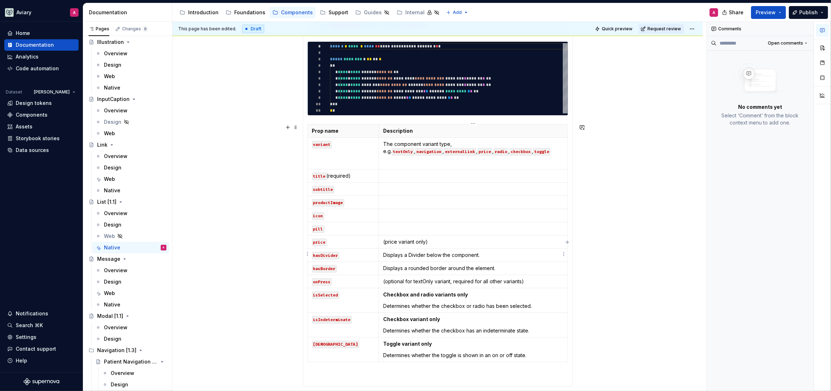
click at [383, 254] on p "Displays a Divider below the component." at bounding box center [473, 255] width 180 height 7
click at [383, 267] on p "Displays a rounded border around the element." at bounding box center [473, 268] width 180 height 7
drag, startPoint x: 422, startPoint y: 255, endPoint x: 434, endPoint y: 255, distance: 12.5
click at [434, 255] on p "If set, displays a Divider below the component." at bounding box center [473, 255] width 180 height 7
click at [437, 255] on p "If set, displays a Divider below the component." at bounding box center [473, 255] width 180 height 7
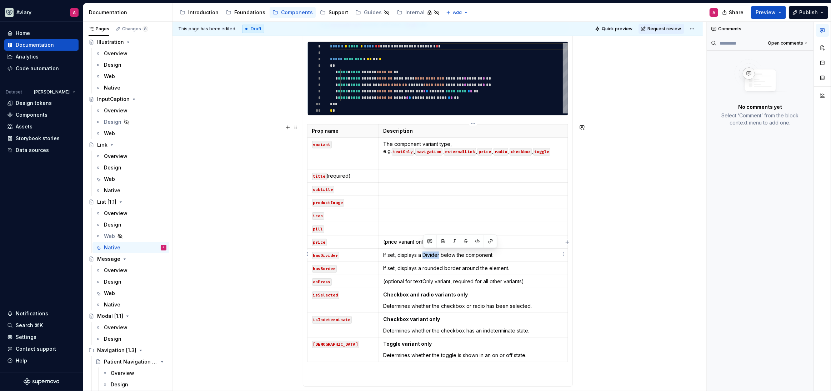
drag, startPoint x: 440, startPoint y: 255, endPoint x: 425, endPoint y: 254, distance: 15.0
click at [425, 254] on p "If set, displays a Divider below the component." at bounding box center [473, 255] width 180 height 7
click at [478, 240] on button "button" at bounding box center [477, 241] width 10 height 10
drag, startPoint x: 442, startPoint y: 267, endPoint x: 423, endPoint y: 268, distance: 18.9
click at [423, 268] on p "If set, displays a rounded border around the element." at bounding box center [473, 268] width 180 height 7
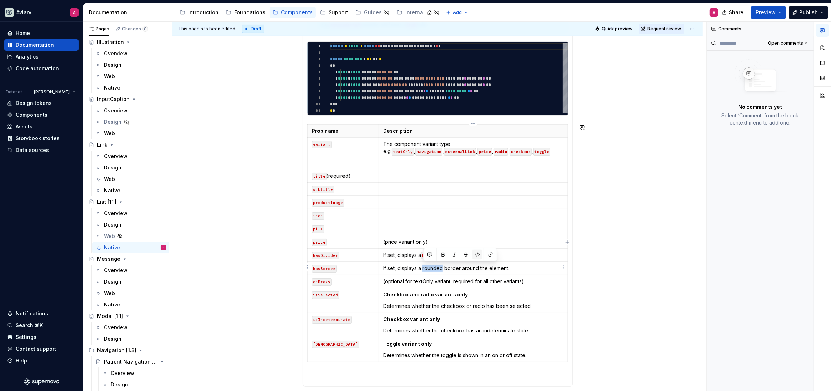
click at [475, 253] on button "button" at bounding box center [477, 255] width 10 height 10
drag, startPoint x: 436, startPoint y: 242, endPoint x: 389, endPoint y: 244, distance: 46.8
click at [390, 244] on p "(price variant only)" at bounding box center [473, 242] width 180 height 7
click at [388, 243] on p "(price variant only)" at bounding box center [473, 242] width 180 height 7
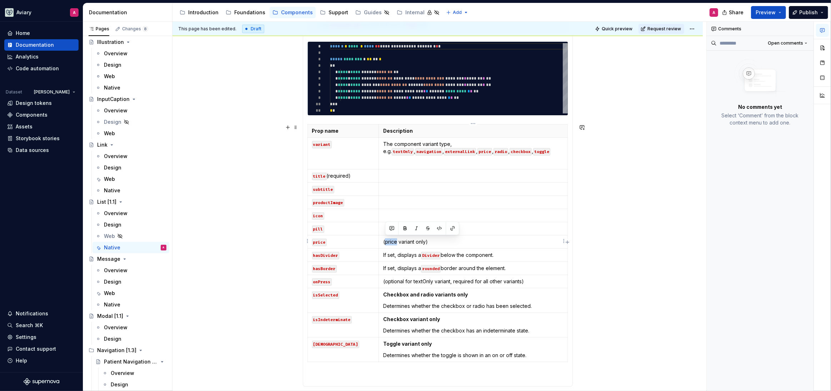
click at [388, 243] on p "(price variant only)" at bounding box center [473, 242] width 180 height 7
click at [425, 245] on td "(price variant only)" at bounding box center [473, 242] width 189 height 13
drag, startPoint x: 430, startPoint y: 242, endPoint x: 383, endPoint y: 242, distance: 47.1
click at [383, 242] on p "(price variant only)" at bounding box center [473, 242] width 180 height 7
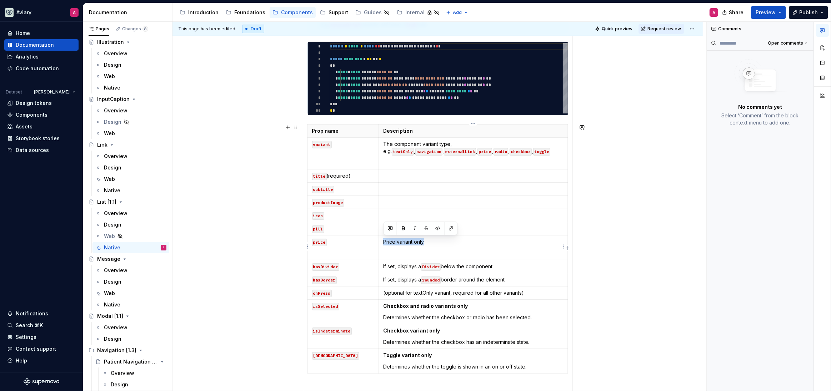
drag, startPoint x: 430, startPoint y: 243, endPoint x: 382, endPoint y: 239, distance: 48.0
click at [382, 239] on td "Price variant only" at bounding box center [473, 248] width 189 height 25
click at [401, 226] on button "button" at bounding box center [403, 229] width 10 height 10
click at [407, 254] on p at bounding box center [473, 253] width 180 height 7
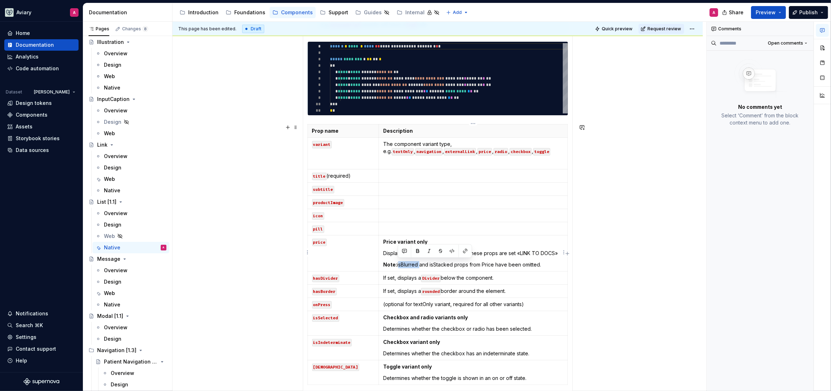
drag, startPoint x: 398, startPoint y: 264, endPoint x: 428, endPoint y: 257, distance: 30.8
click at [418, 264] on p "Note: isBlurred and isStacked props from Price have been omitted." at bounding box center [473, 264] width 180 height 7
click at [450, 249] on button "button" at bounding box center [452, 251] width 10 height 10
drag, startPoint x: 433, startPoint y: 263, endPoint x: 457, endPoint y: 262, distance: 23.6
click at [457, 262] on p "Note: isBlurred and isStacked props from Price have been omitted." at bounding box center [473, 264] width 180 height 7
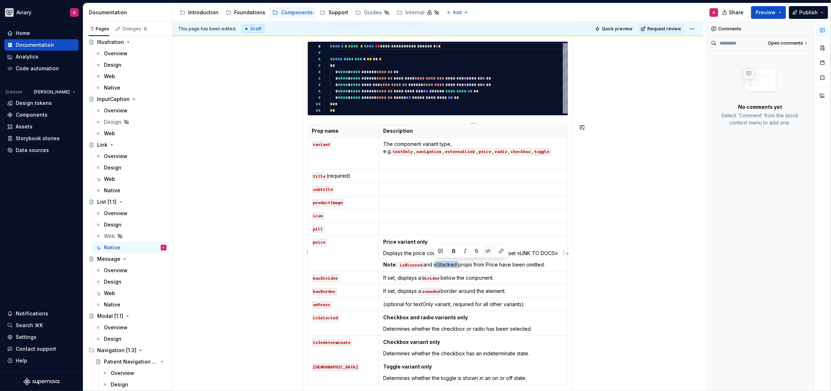
click at [487, 251] on button "button" at bounding box center [488, 251] width 10 height 10
drag, startPoint x: 487, startPoint y: 265, endPoint x: 498, endPoint y: 264, distance: 11.5
click at [498, 264] on p "Note: isBlurred and isStacked props from Price have been omitted." at bounding box center [473, 264] width 180 height 7
click at [542, 252] on button "button" at bounding box center [541, 251] width 10 height 10
click at [456, 252] on p "Displays the price component when these props are set «LINK TO DOCS»" at bounding box center [473, 253] width 180 height 7
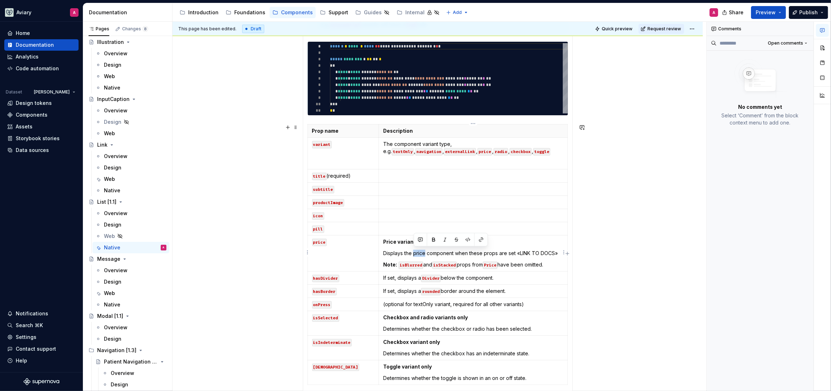
drag, startPoint x: 425, startPoint y: 253, endPoint x: 413, endPoint y: 252, distance: 11.1
click at [413, 252] on p "Displays the price component when these props are set «LINK TO DOCS»" at bounding box center [473, 253] width 180 height 7
drag, startPoint x: 454, startPoint y: 252, endPoint x: 426, endPoint y: 251, distance: 28.6
click at [425, 251] on p "Displays the Price component when these props are set «LINK TO DOCS»" at bounding box center [473, 253] width 180 height 7
click at [426, 251] on p "Displays the Price component when these props are set «LINK TO DOCS»" at bounding box center [473, 253] width 180 height 7
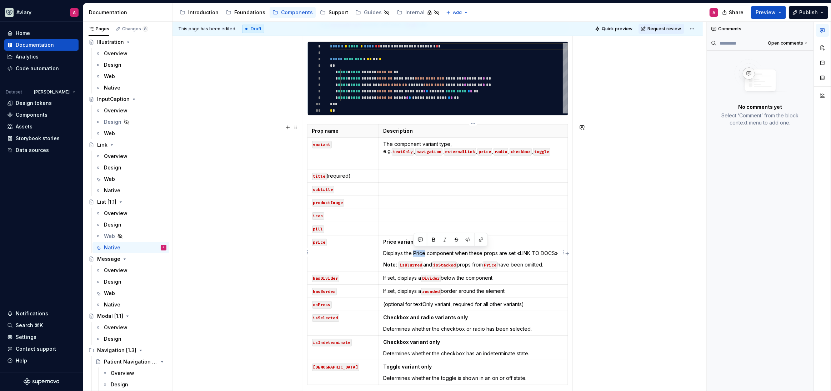
drag, startPoint x: 424, startPoint y: 253, endPoint x: 440, endPoint y: 247, distance: 17.4
click at [413, 252] on p "Displays the Price component when these props are set «LINK TO DOCS»" at bounding box center [473, 253] width 180 height 7
click at [466, 240] on button "button" at bounding box center [468, 240] width 10 height 10
click at [396, 247] on td "Price variant only Displays the Price component when these props are set «LINK …" at bounding box center [473, 254] width 189 height 36
click at [456, 253] on p "Displays the Price component when these props are set «LINK TO DOCS»" at bounding box center [473, 253] width 180 height 7
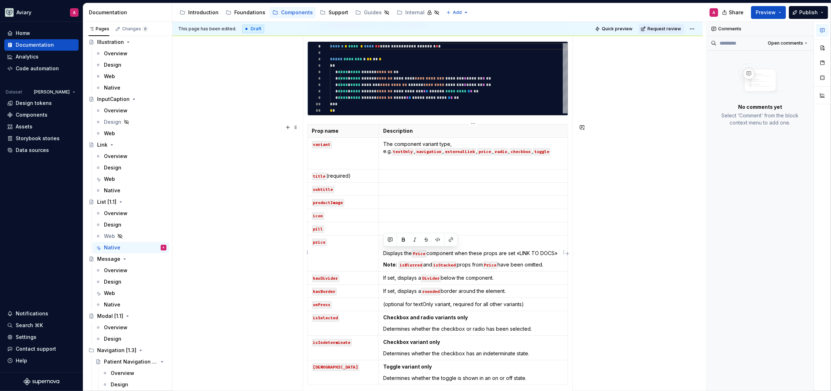
drag, startPoint x: 383, startPoint y: 252, endPoint x: 560, endPoint y: 253, distance: 177.1
click at [560, 253] on p "Displays the Price component when these props are set «LINK TO DOCS»" at bounding box center [473, 253] width 180 height 7
drag, startPoint x: 433, startPoint y: 253, endPoint x: 421, endPoint y: 253, distance: 12.1
click at [421, 253] on p "Props set in the Price component" at bounding box center [473, 253] width 180 height 7
click at [474, 239] on button "button" at bounding box center [476, 240] width 10 height 10
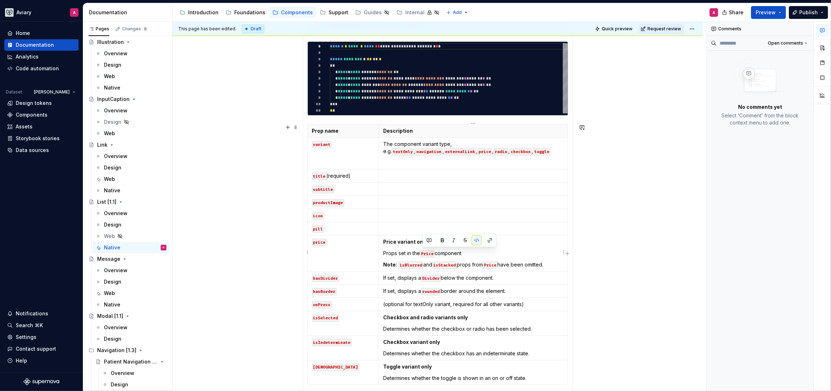
click at [470, 251] on p "Props set in the Price component" at bounding box center [473, 253] width 180 height 7
click at [404, 226] on p at bounding box center [473, 228] width 180 height 7
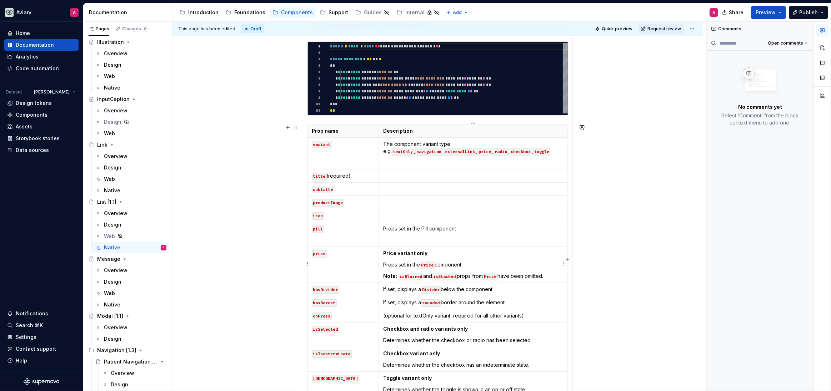
click at [469, 265] on p "Props set in the Price component" at bounding box center [473, 264] width 180 height 7
click at [448, 237] on p at bounding box center [473, 240] width 180 height 7
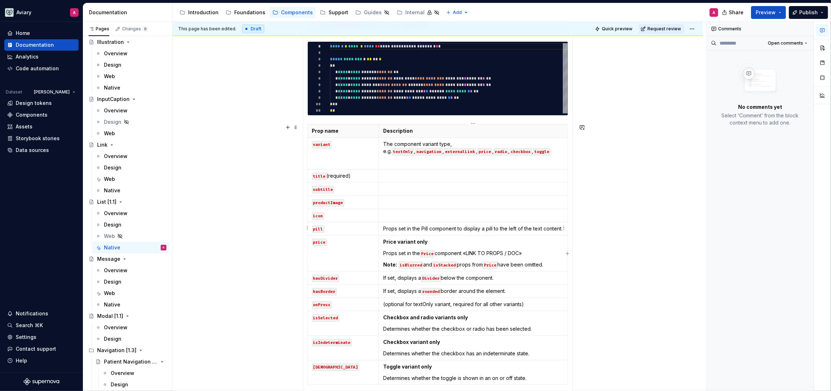
click at [466, 228] on p "Props set in the Pill component to display a pill to the left of the text conte…" at bounding box center [473, 228] width 180 height 7
drag, startPoint x: 421, startPoint y: 227, endPoint x: 428, endPoint y: 227, distance: 6.4
click at [428, 227] on p "Props set in the Pill component. Displays a pill to the left of the text conten…" at bounding box center [473, 228] width 180 height 7
click at [478, 215] on button "button" at bounding box center [476, 215] width 10 height 10
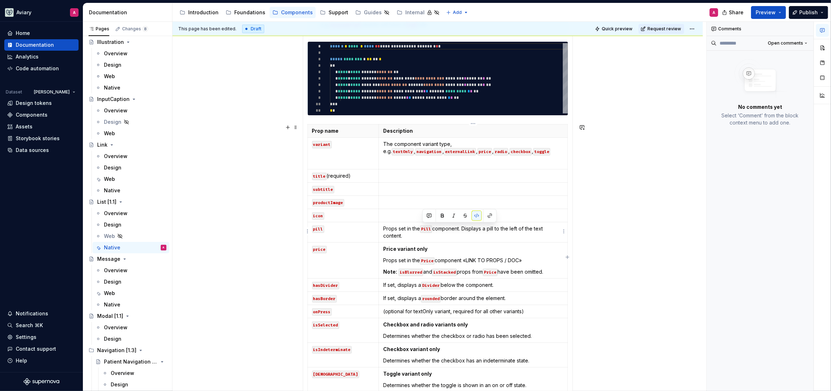
click at [401, 231] on p "Props set in the Pill component. Displays a pill to the left of the text conten…" at bounding box center [473, 232] width 180 height 14
drag, startPoint x: 408, startPoint y: 236, endPoint x: 392, endPoint y: 223, distance: 21.1
click at [393, 233] on p "Props set in the Pill component. Displays a pill to the left of the text conten…" at bounding box center [473, 232] width 180 height 14
drag, startPoint x: 388, startPoint y: 214, endPoint x: 393, endPoint y: 214, distance: 4.7
click at [388, 214] on p at bounding box center [473, 215] width 180 height 7
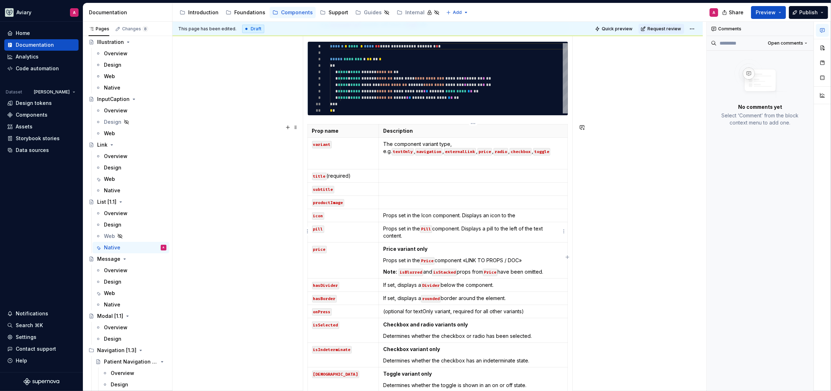
drag, startPoint x: 521, startPoint y: 227, endPoint x: 525, endPoint y: 237, distance: 10.6
click at [521, 227] on p "Props set in the Pill component. Displays a pill to the left of the text conten…" at bounding box center [473, 232] width 180 height 14
click at [528, 210] on td "Props set in the Icon component. Displays an icon to the" at bounding box center [473, 215] width 189 height 13
click at [528, 212] on p "Props set in the Icon component. Displays an icon to the" at bounding box center [473, 215] width 180 height 7
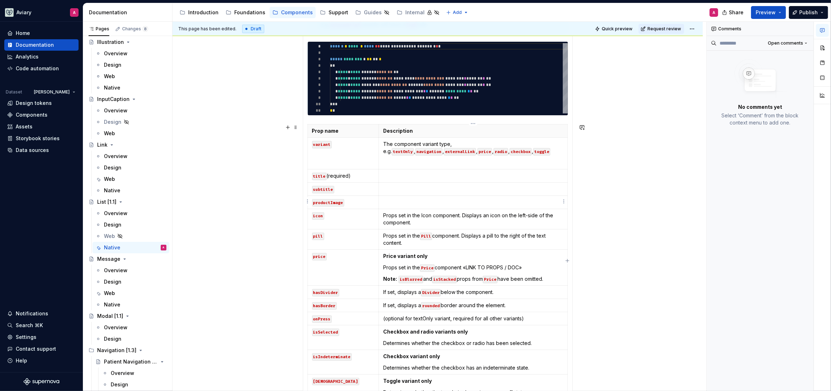
click at [411, 204] on p at bounding box center [473, 202] width 180 height 7
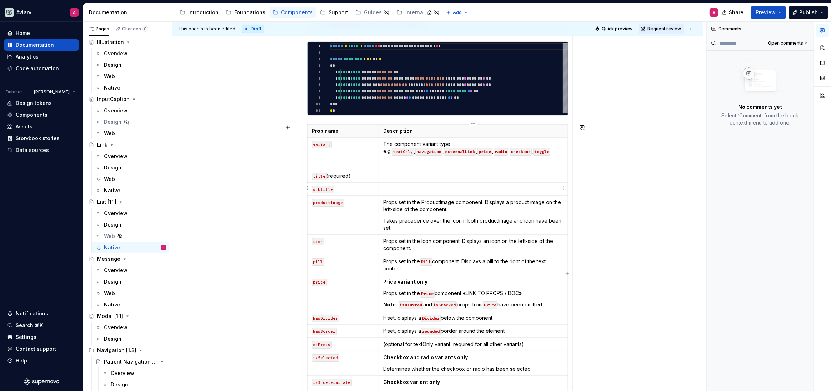
click at [418, 188] on p at bounding box center [473, 189] width 180 height 7
drag, startPoint x: 356, startPoint y: 175, endPoint x: 328, endPoint y: 175, distance: 28.2
click at [328, 175] on p "title (required)" at bounding box center [343, 175] width 62 height 7
click at [407, 174] on p at bounding box center [473, 175] width 180 height 7
click at [425, 173] on p "Required" at bounding box center [473, 175] width 180 height 7
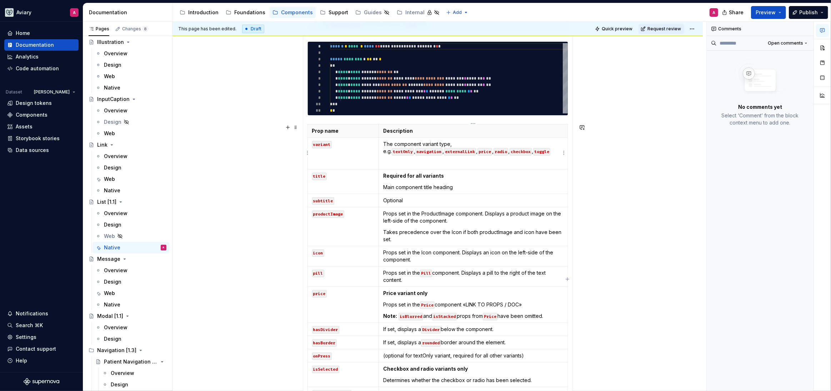
click at [462, 144] on p "The component variant type, e.g. textOnly , navigation , externalLink , price ,…" at bounding box center [473, 148] width 180 height 14
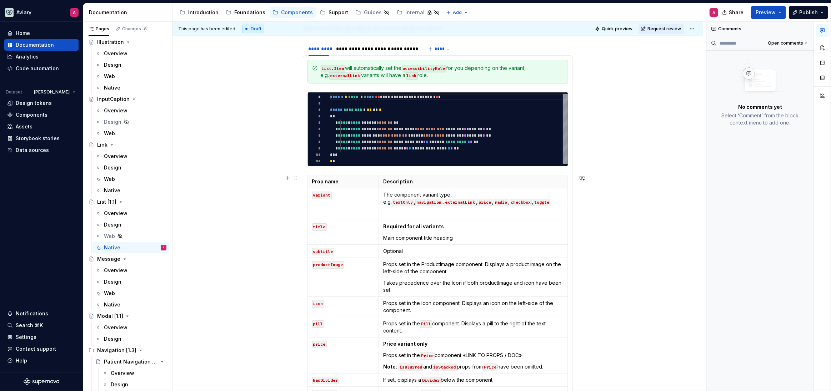
scroll to position [122, 0]
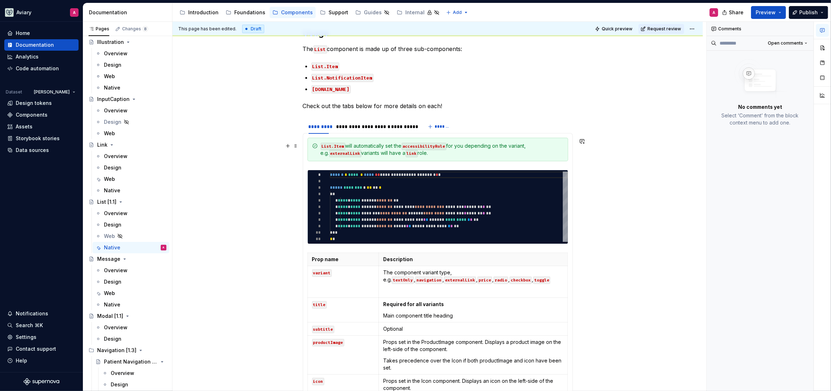
click at [476, 157] on div "List.Item will automatically set the accessibilityRole for you depending on the…" at bounding box center [437, 150] width 261 height 24
drag, startPoint x: 429, startPoint y: 152, endPoint x: 328, endPoint y: 149, distance: 100.8
click at [318, 147] on div "List.Item will automatically set the accessibilityRole for you depending on the…" at bounding box center [437, 150] width 261 height 24
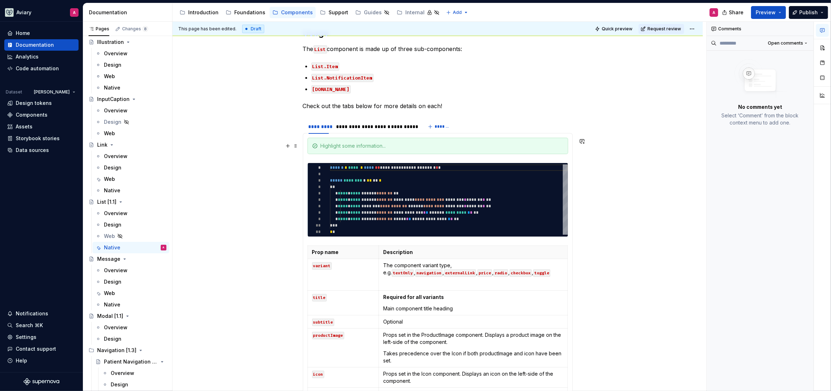
click at [411, 145] on div at bounding box center [442, 145] width 243 height 7
click at [358, 146] on div at bounding box center [442, 145] width 243 height 7
drag, startPoint x: 569, startPoint y: 149, endPoint x: 497, endPoint y: 147, distance: 71.8
click at [497, 148] on div "**********" at bounding box center [438, 358] width 270 height 450
click at [497, 147] on div at bounding box center [442, 145] width 243 height 7
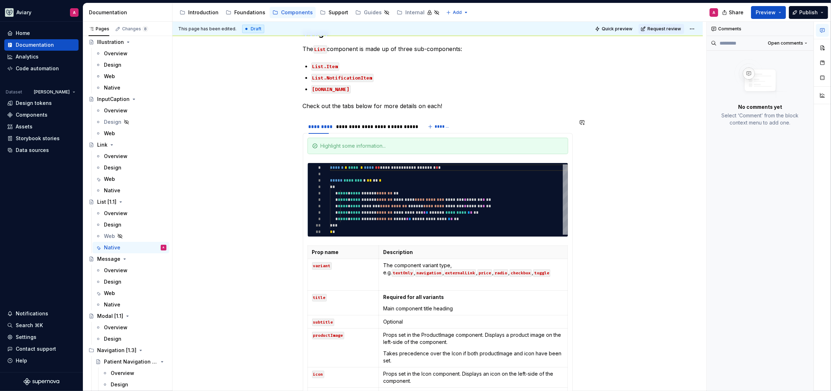
click at [485, 157] on section-item-column "**********" at bounding box center [437, 358] width 261 height 440
click at [308, 144] on div at bounding box center [437, 146] width 261 height 16
click at [306, 146] on div "**********" at bounding box center [438, 358] width 270 height 450
click at [352, 157] on section-item-column "**********" at bounding box center [437, 358] width 261 height 440
type textarea "*"
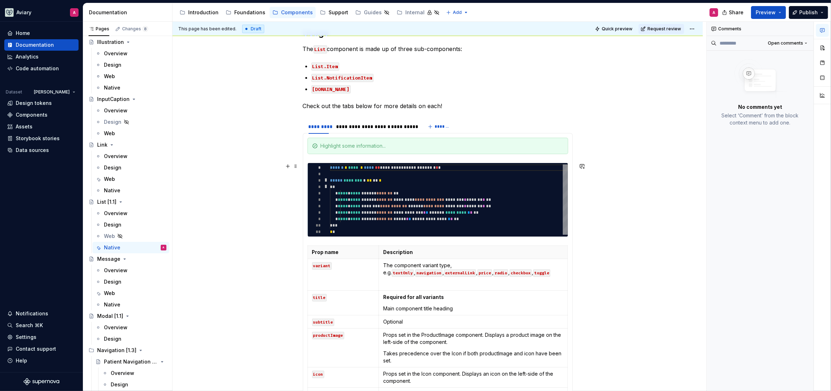
type textarea "**********"
click at [309, 158] on section-item-column "**********" at bounding box center [437, 358] width 261 height 440
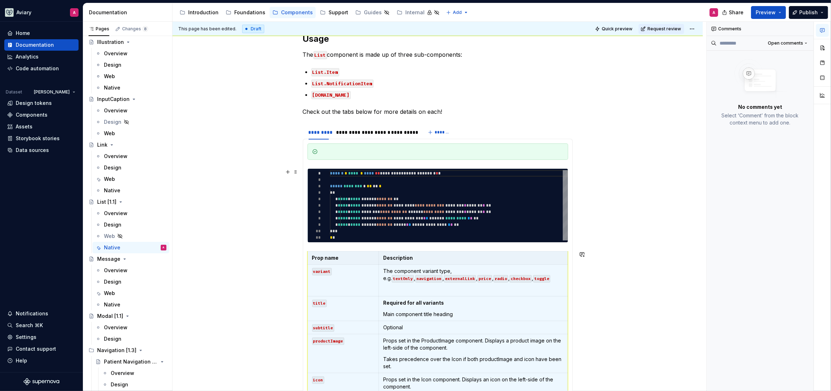
scroll to position [111, 0]
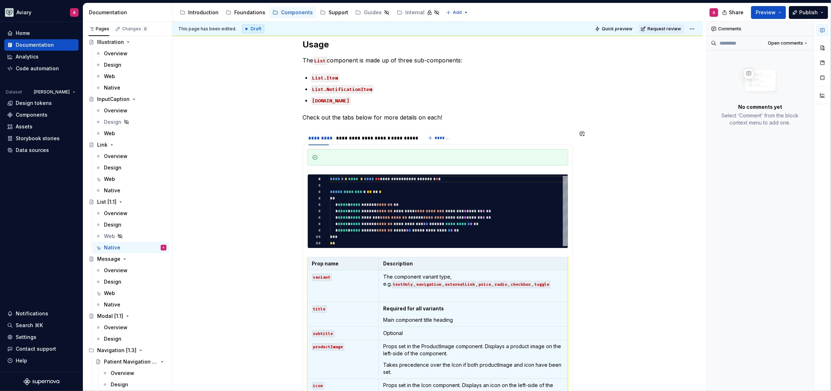
click at [570, 164] on div "**********" at bounding box center [438, 370] width 270 height 450
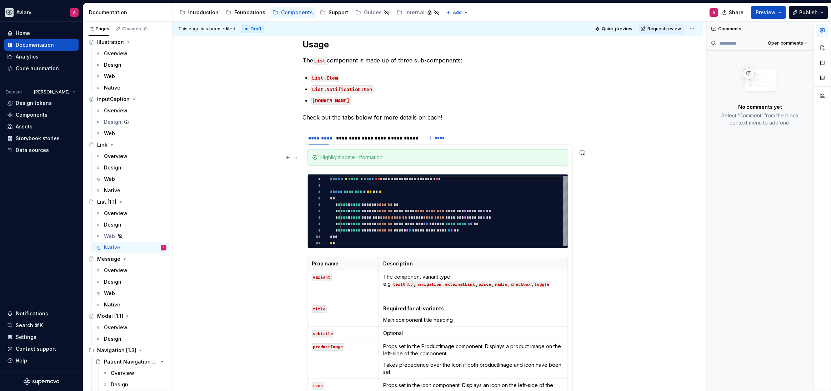
drag, startPoint x: 570, startPoint y: 163, endPoint x: 551, endPoint y: 164, distance: 19.7
click at [552, 161] on div "**********" at bounding box center [438, 370] width 270 height 450
click at [549, 167] on section-item-column "**********" at bounding box center [437, 369] width 261 height 440
click at [541, 159] on div at bounding box center [442, 157] width 243 height 7
click at [531, 168] on section-item-column "**********" at bounding box center [437, 369] width 261 height 440
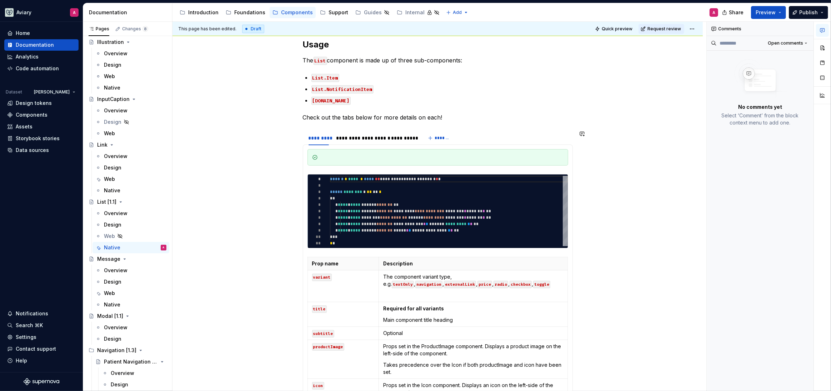
click at [516, 170] on section-item-column "**********" at bounding box center [437, 369] width 261 height 440
type textarea "*"
click at [361, 184] on div "**********" at bounding box center [449, 211] width 238 height 71
type textarea "**********"
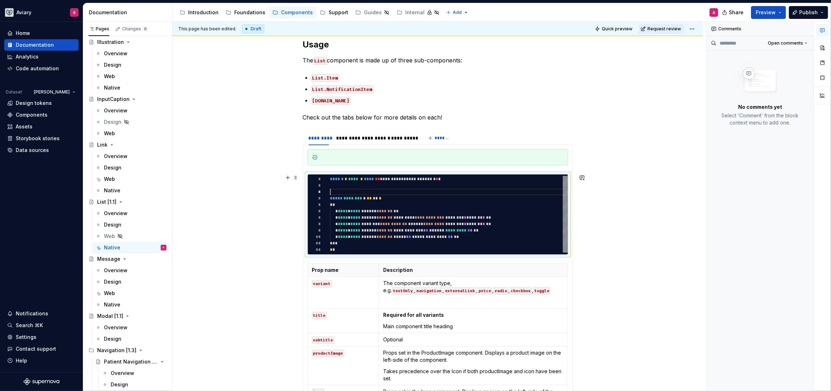
type textarea "*"
type textarea "**********"
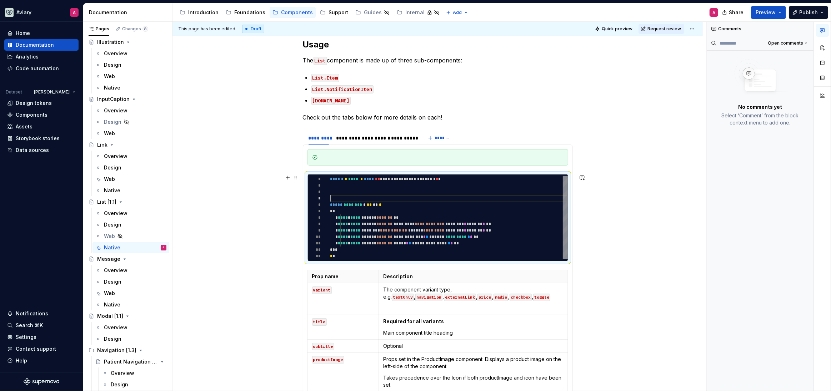
type textarea "*"
type textarea "**********"
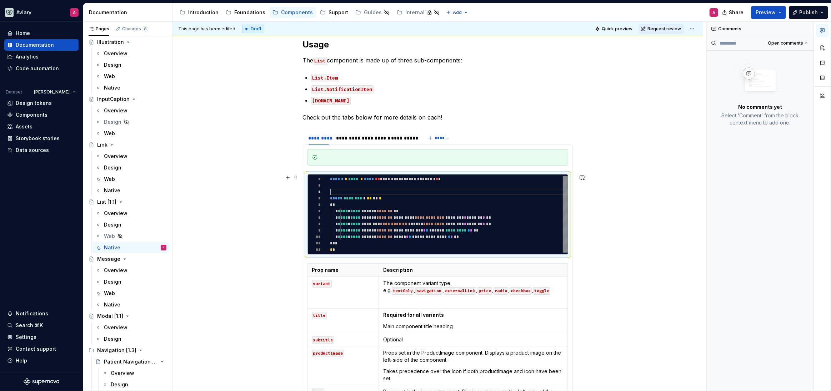
type textarea "*"
type textarea "**********"
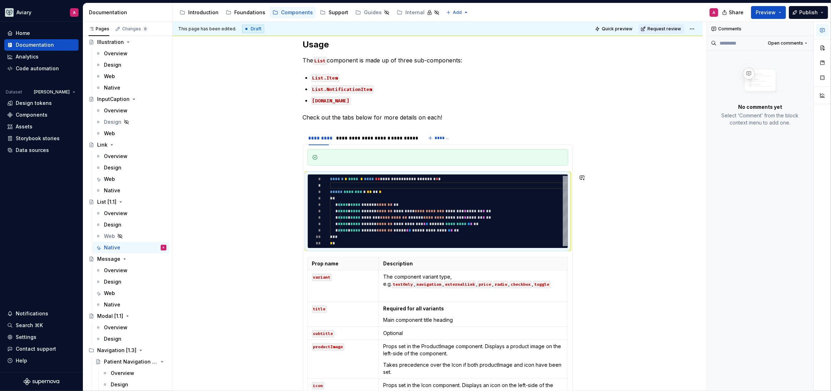
click at [325, 163] on div at bounding box center [437, 157] width 261 height 16
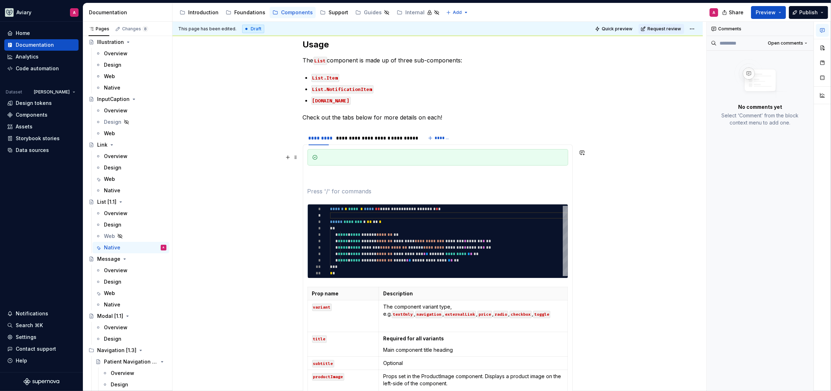
click at [342, 152] on div at bounding box center [437, 157] width 261 height 16
click at [460, 183] on section-item-column "**********" at bounding box center [437, 384] width 261 height 470
drag, startPoint x: 548, startPoint y: 180, endPoint x: 384, endPoint y: 159, distance: 164.9
click at [384, 159] on section-item-column "**********" at bounding box center [437, 384] width 261 height 470
click at [443, 174] on p at bounding box center [437, 178] width 261 height 9
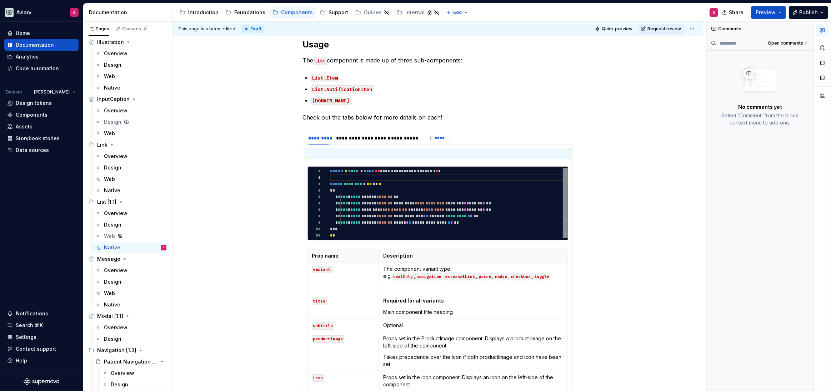
type textarea "*"
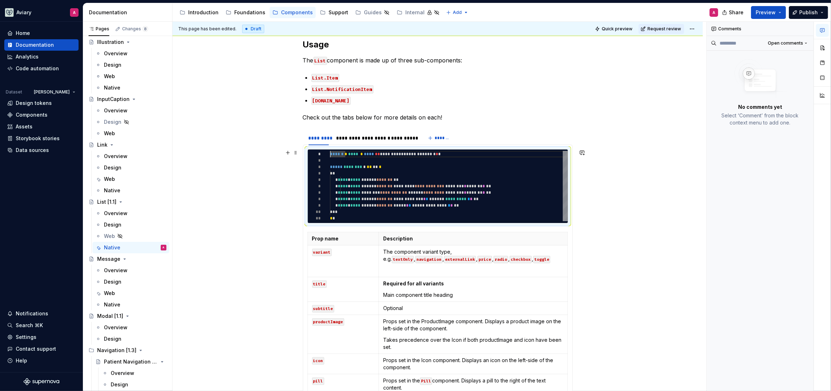
type textarea "**"
click at [432, 218] on div "**********" at bounding box center [449, 186] width 238 height 71
click at [451, 275] on td "The component variant type, e.g. textOnly , navigation , externalLink , price ,…" at bounding box center [473, 262] width 189 height 32
click at [474, 267] on p at bounding box center [473, 270] width 180 height 7
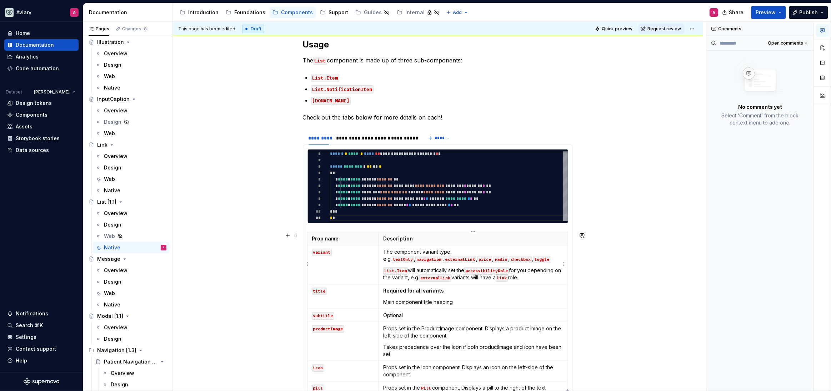
click at [472, 259] on p "The component variant type, e.g. textOnly , navigation , externalLink , price ,…" at bounding box center [473, 256] width 180 height 14
click at [383, 270] on code "List.Item" at bounding box center [395, 270] width 25 height 7
drag, startPoint x: 400, startPoint y: 270, endPoint x: 383, endPoint y: 269, distance: 16.1
click at [383, 269] on code "Note: List.Item" at bounding box center [403, 270] width 40 height 7
drag, startPoint x: 437, startPoint y: 257, endPoint x: 433, endPoint y: 257, distance: 3.9
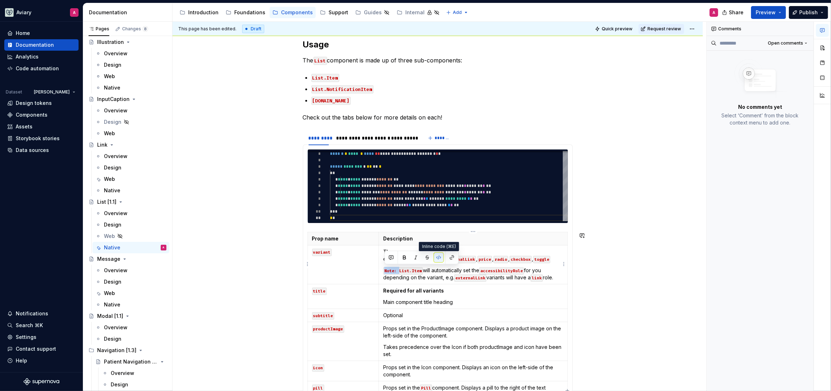
click at [437, 257] on button "button" at bounding box center [438, 258] width 10 height 10
click at [405, 257] on button "button" at bounding box center [404, 258] width 10 height 10
click at [450, 282] on td "The component variant type, e.g. textOnly , navigation , externalLink , price ,…" at bounding box center [473, 265] width 189 height 39
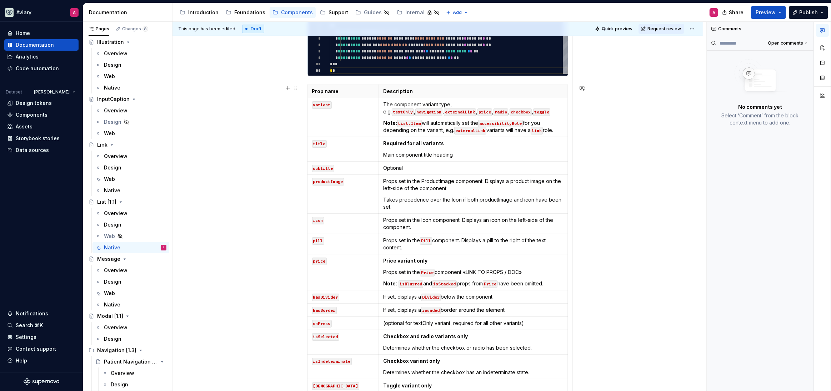
scroll to position [287, 0]
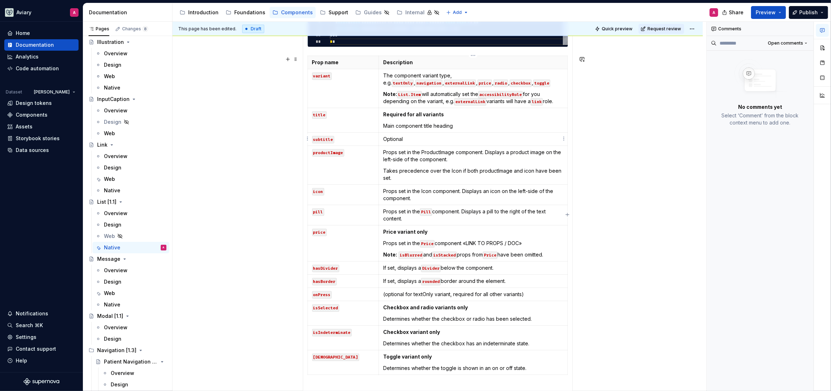
click at [430, 137] on p "Optional" at bounding box center [473, 139] width 180 height 7
drag, startPoint x: 404, startPoint y: 138, endPoint x: 383, endPoint y: 139, distance: 21.1
click at [383, 139] on td "Optional" at bounding box center [473, 139] width 189 height 13
click at [464, 84] on p "The component variant type, e.g. textOnly , navigation , externalLink , price ,…" at bounding box center [473, 79] width 180 height 14
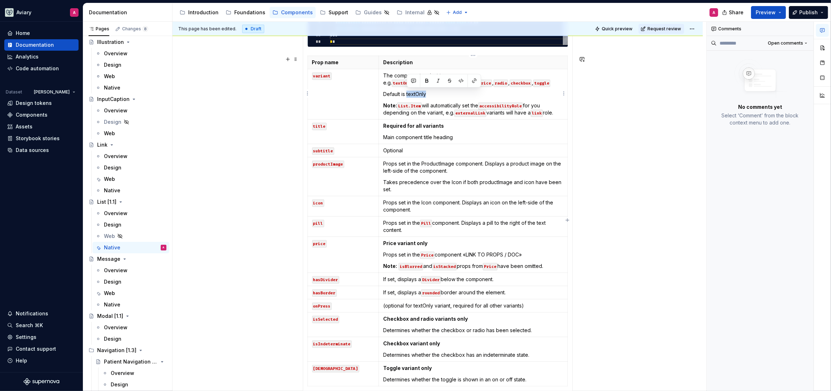
drag, startPoint x: 407, startPoint y: 95, endPoint x: 428, endPoint y: 94, distance: 21.1
click at [428, 94] on p "Default is textOnly" at bounding box center [473, 94] width 180 height 7
click at [462, 82] on button "button" at bounding box center [461, 81] width 10 height 10
click at [461, 95] on p "Default is textOnly" at bounding box center [473, 94] width 180 height 7
click at [466, 136] on p "Main component title heading" at bounding box center [473, 137] width 180 height 7
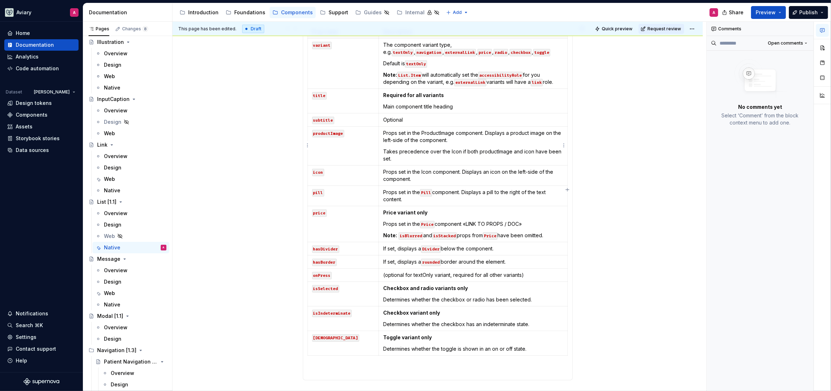
scroll to position [323, 0]
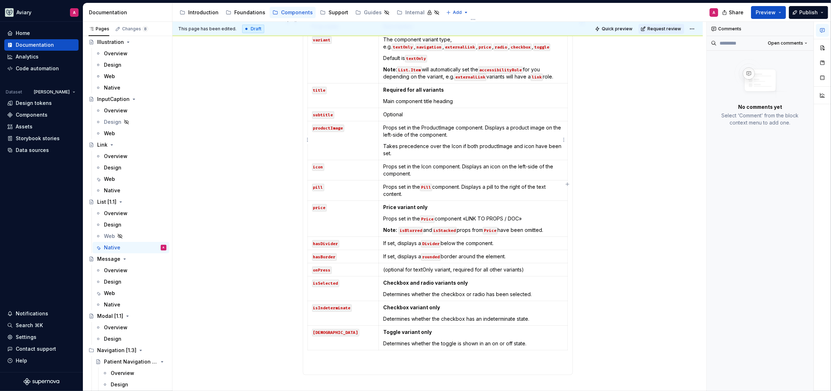
click at [422, 127] on p "Props set in the ProductImage component. Displays a product image on the left-s…" at bounding box center [473, 131] width 180 height 14
drag, startPoint x: 442, startPoint y: 256, endPoint x: 423, endPoint y: 256, distance: 19.6
click at [423, 256] on p "If set, displays a rounded border around the element." at bounding box center [473, 256] width 180 height 7
click at [477, 241] on button "button" at bounding box center [478, 244] width 10 height 10
click at [519, 260] on td "If set, displays a rounded border around the element." at bounding box center [473, 256] width 189 height 13
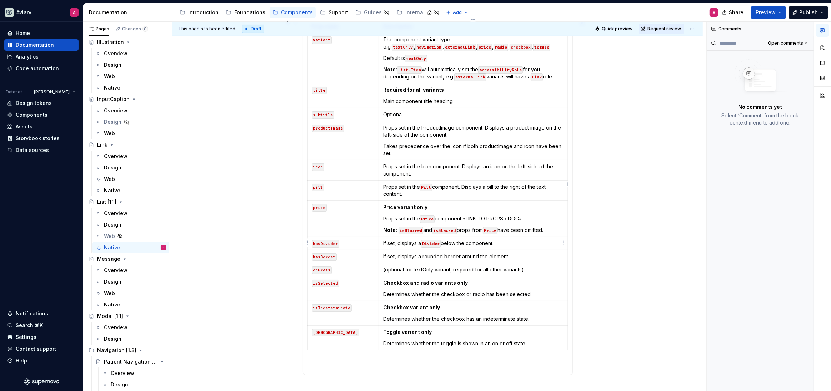
click at [520, 244] on p "If set, displays a Divider below the component." at bounding box center [473, 243] width 180 height 7
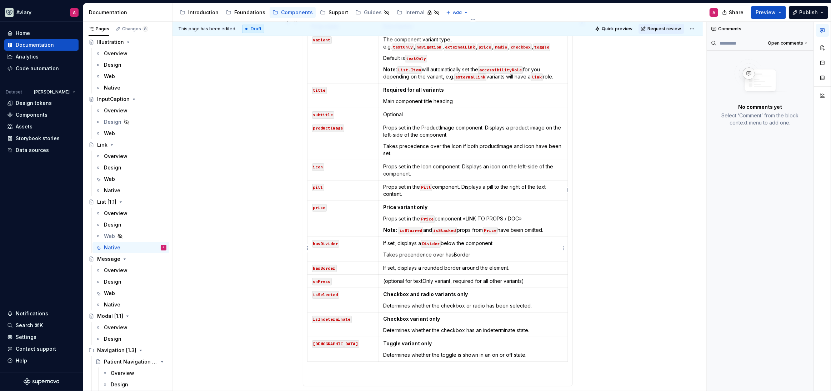
click at [416, 253] on p "Takes precendence over hasBorder" at bounding box center [473, 254] width 180 height 7
click at [477, 254] on p "Takes precedence over hasBorder" at bounding box center [473, 254] width 180 height 7
drag, startPoint x: 464, startPoint y: 255, endPoint x: 440, endPoint y: 255, distance: 23.6
click at [440, 255] on p "Takes precedence over hasBorder if both props have been set." at bounding box center [473, 254] width 180 height 7
click at [491, 239] on button "button" at bounding box center [494, 241] width 10 height 10
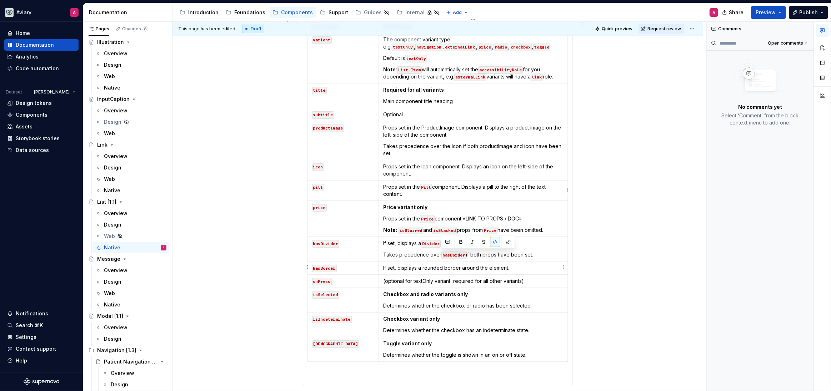
click at [477, 268] on p "If set, displays a rounded border around the element." at bounding box center [473, 268] width 180 height 7
click at [272, 245] on div "**********" at bounding box center [437, 169] width 530 height 721
click at [497, 255] on p "Takes precedence over hasBorder if both props have been set." at bounding box center [473, 254] width 180 height 7
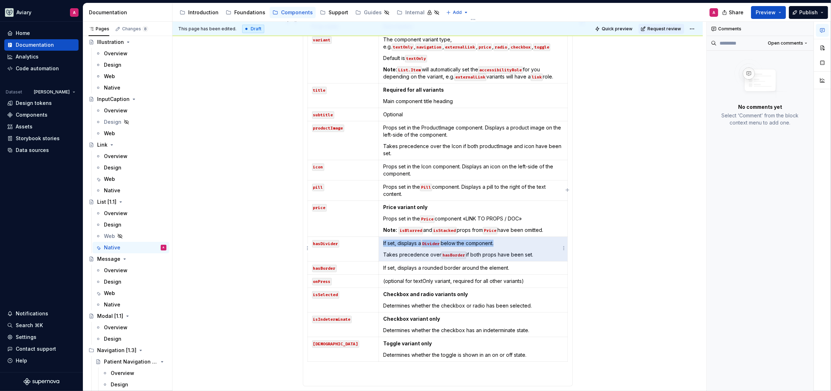
click at [492, 251] on p "Takes precedence over hasBorder if both props have been set." at bounding box center [473, 254] width 180 height 7
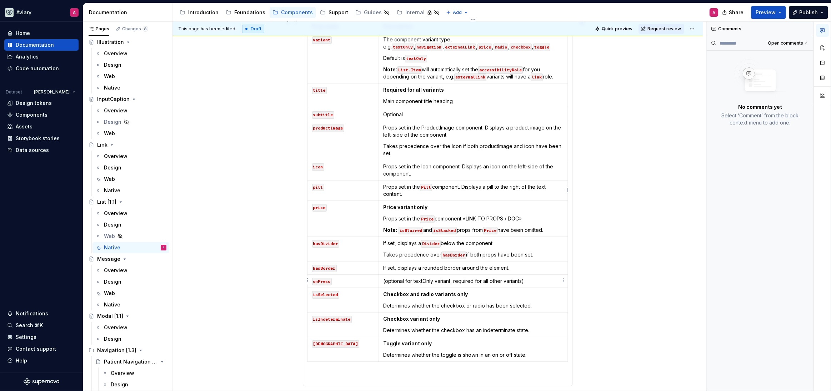
click at [515, 280] on p "(optional for textOnly variant, required for all other variants)" at bounding box center [473, 281] width 180 height 7
drag, startPoint x: 385, startPoint y: 281, endPoint x: 521, endPoint y: 280, distance: 136.0
click at [521, 280] on p "(optional for textOnly variant, required for all other variants)" at bounding box center [473, 281] width 180 height 7
drag, startPoint x: 441, startPoint y: 279, endPoint x: 381, endPoint y: 276, distance: 59.7
click at [381, 276] on td "()" at bounding box center [473, 281] width 189 height 13
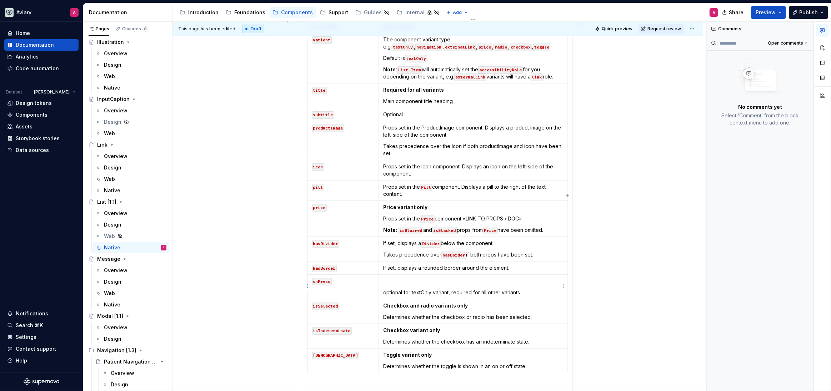
drag, startPoint x: 383, startPoint y: 291, endPoint x: 399, endPoint y: 289, distance: 15.6
click at [383, 291] on p "optional for textOnly variant, required for all other variants" at bounding box center [473, 292] width 180 height 7
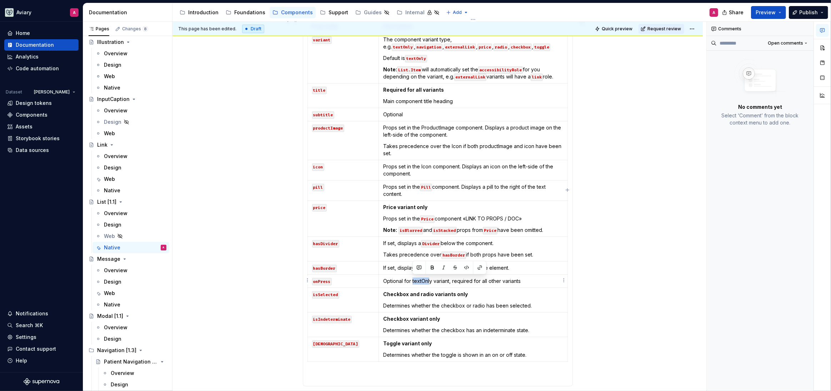
drag, startPoint x: 430, startPoint y: 282, endPoint x: 444, endPoint y: 274, distance: 15.9
click at [412, 282] on p "Optional for textOnly variant, required for all other variants" at bounding box center [473, 281] width 180 height 7
click at [466, 267] on button "button" at bounding box center [467, 268] width 10 height 10
click at [518, 280] on p "Optional for textOnl y variant, required for all other variants" at bounding box center [473, 281] width 180 height 7
drag, startPoint x: 432, startPoint y: 281, endPoint x: 433, endPoint y: 274, distance: 7.2
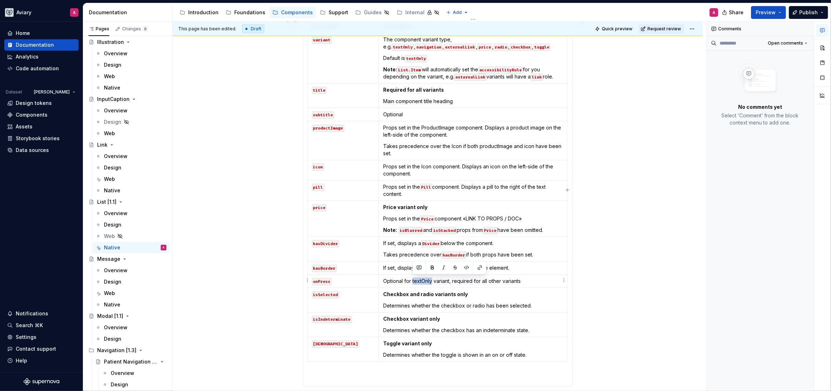
click at [413, 281] on p "Optional for textOnly variant, required for all other variants" at bounding box center [473, 281] width 180 height 7
click at [464, 266] on button "button" at bounding box center [467, 268] width 10 height 10
click at [532, 281] on p "Optional for textOnly variant, required for all other variants" at bounding box center [473, 281] width 180 height 7
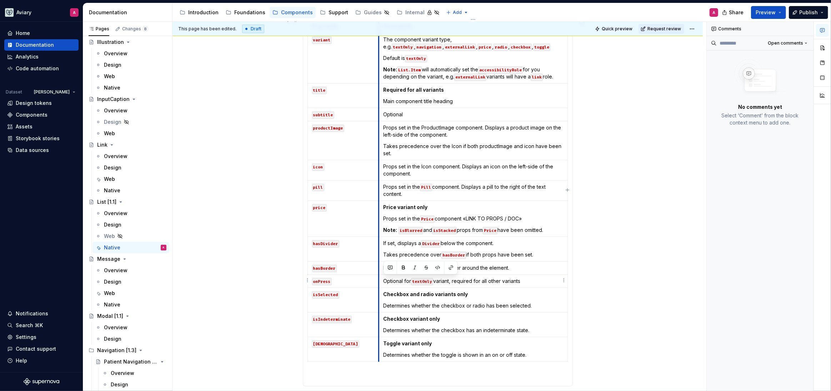
drag, startPoint x: 516, startPoint y: 281, endPoint x: 379, endPoint y: 280, distance: 136.8
click at [379, 280] on td "Optional for textOnly variant, required for all other variants" at bounding box center [473, 281] width 189 height 13
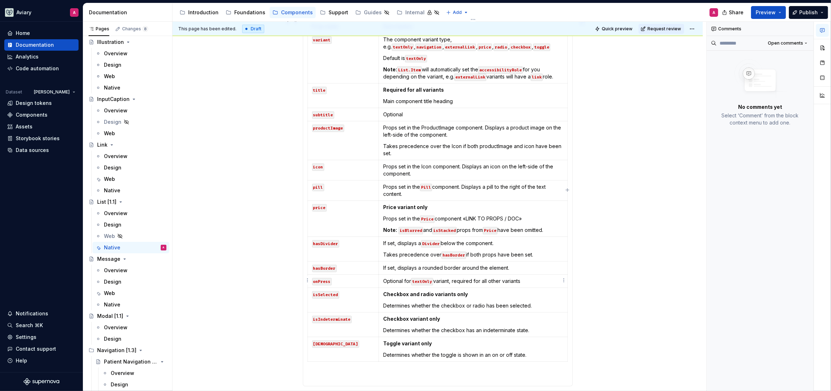
click at [537, 281] on p "Optional for textOnly variant, required for all other variants" at bounding box center [473, 281] width 180 height 7
click at [532, 280] on p "Optional for textOnly variant, required for all other variants" at bounding box center [473, 281] width 180 height 7
drag, startPoint x: 530, startPoint y: 281, endPoint x: 382, endPoint y: 278, distance: 147.1
click at [382, 278] on td "Optional for textOnly variant, required for all other variants" at bounding box center [473, 281] width 189 height 13
click at [526, 281] on strong "variant, required for all other variants" at bounding box center [484, 281] width 96 height 6
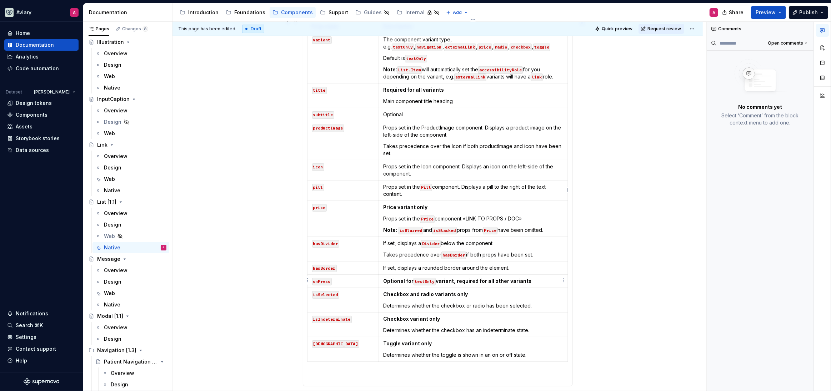
click at [535, 280] on p "Optional for textOnly variant, required for all other variants" at bounding box center [473, 281] width 180 height 7
drag, startPoint x: 450, startPoint y: 281, endPoint x: 437, endPoint y: 281, distance: 12.9
click at [437, 281] on strong "variant, required for all other variants" at bounding box center [484, 281] width 96 height 6
click at [544, 281] on p "Optional for textOnly variant, required for all other variants" at bounding box center [473, 281] width 180 height 7
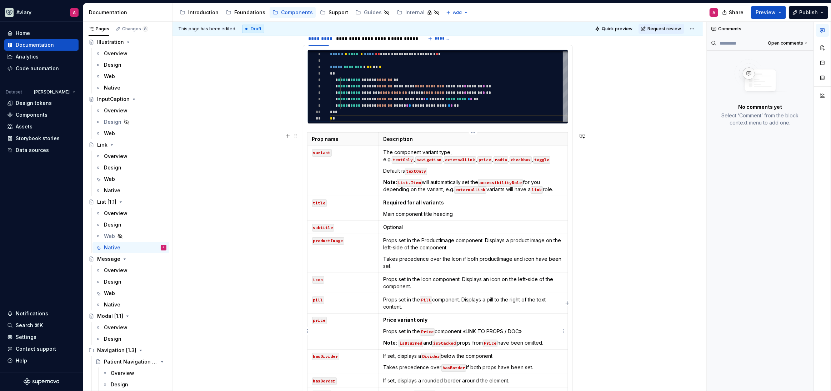
scroll to position [210, 0]
click at [482, 206] on td "Required for all variants Main component title heading" at bounding box center [473, 209] width 189 height 25
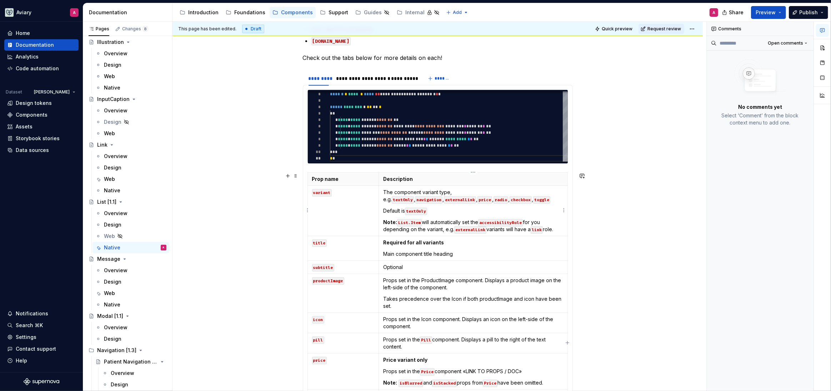
scroll to position [152, 0]
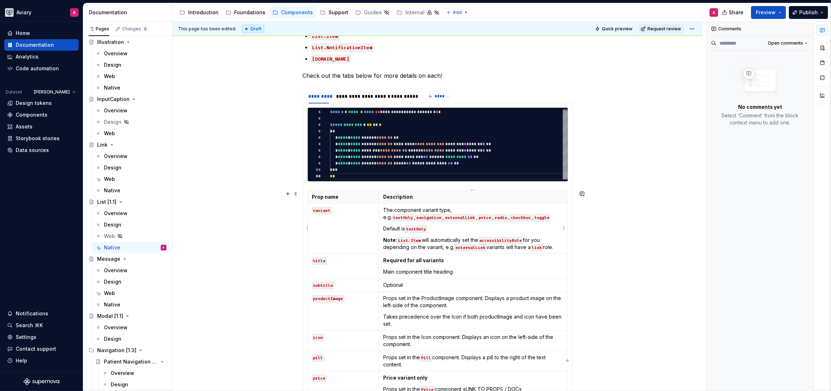
click at [557, 248] on p "Note: List.Item will automatically set the accessibilityRole for you depending …" at bounding box center [473, 244] width 180 height 14
click at [558, 249] on p "Note: List.Item will automatically set the accessibilityRole for you depending …" at bounding box center [473, 244] width 180 height 14
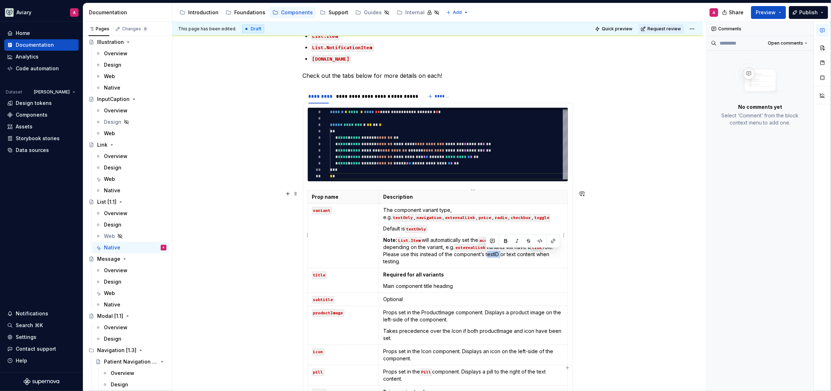
drag, startPoint x: 485, startPoint y: 254, endPoint x: 498, endPoint y: 255, distance: 12.9
click at [498, 255] on p "Note: List.Item will automatically set the accessibilityRole for you depending …" at bounding box center [473, 251] width 180 height 29
click at [540, 240] on button "button" at bounding box center [540, 241] width 10 height 10
click at [482, 255] on p "Note: List.Item will automatically set the accessibilityRole for you depending …" at bounding box center [473, 251] width 180 height 29
click at [423, 260] on p "Note: List.Item will automatically set the accessibilityRole for you depending …" at bounding box center [473, 251] width 180 height 29
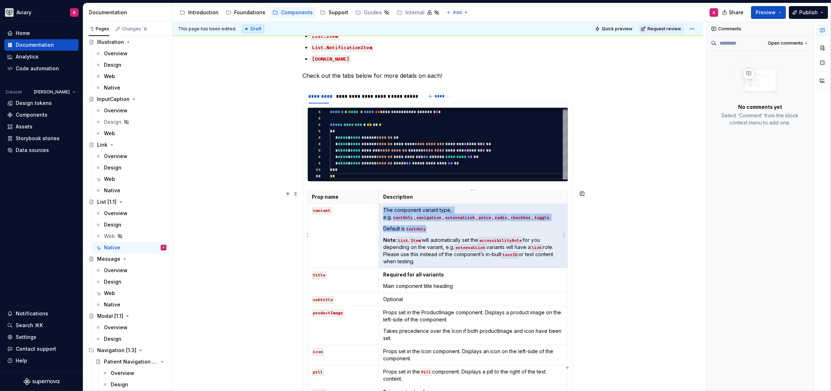
drag, startPoint x: 423, startPoint y: 261, endPoint x: 392, endPoint y: 257, distance: 31.3
click at [392, 257] on p "Note: List.Item will automatically set the accessibilityRole for you depending …" at bounding box center [473, 251] width 180 height 29
click at [393, 257] on p "Note: List.Item will automatically set the accessibilityRole for you depending …" at bounding box center [473, 251] width 180 height 29
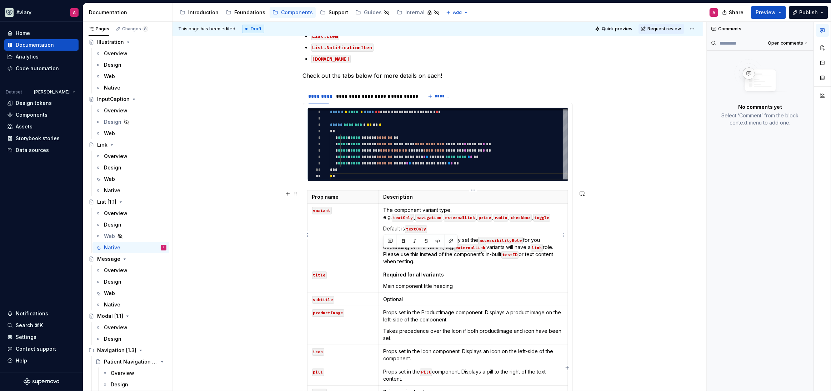
drag, startPoint x: 421, startPoint y: 260, endPoint x: 442, endPoint y: 269, distance: 23.3
click at [382, 254] on td "The component variant type, e.g. textOnly , navigation , externalLink , price ,…" at bounding box center [473, 236] width 189 height 65
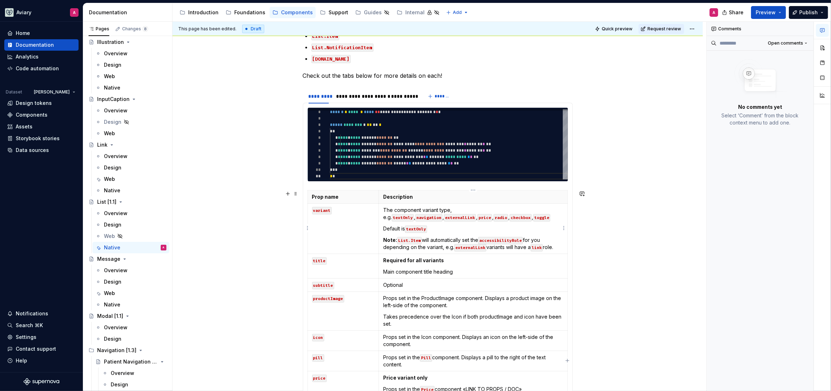
click at [450, 250] on p "Note: List.Item will automatically set the accessibilityRole for you depending …" at bounding box center [473, 244] width 180 height 14
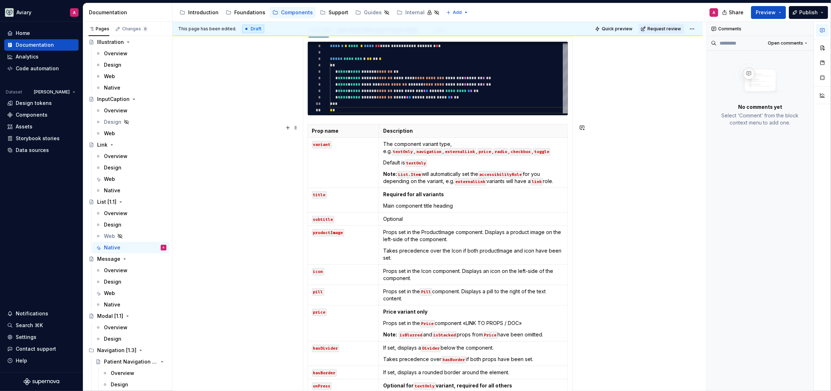
scroll to position [222, 0]
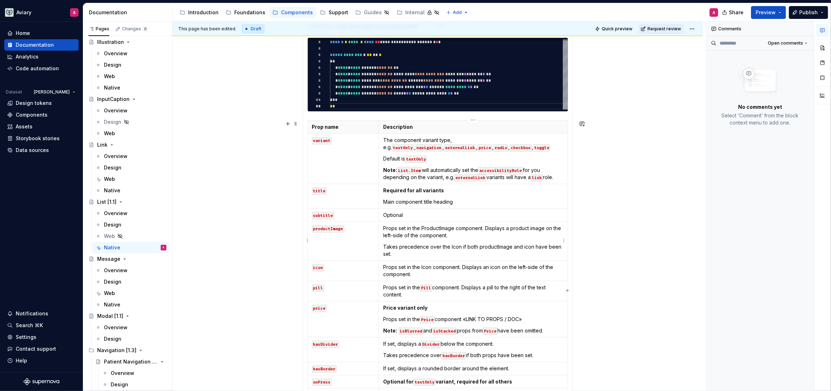
click at [391, 227] on p "Props set in the ProductImage component. Displays a product image on the left-s…" at bounding box center [473, 232] width 180 height 14
drag, startPoint x: 422, startPoint y: 227, endPoint x: 453, endPoint y: 229, distance: 31.4
click at [453, 229] on p "Props set in the ProductImage component. Displays a product image on the left-s…" at bounding box center [473, 232] width 180 height 14
drag, startPoint x: 484, startPoint y: 227, endPoint x: 392, endPoint y: 226, distance: 92.1
click at [385, 225] on p "Props set in the ProductImage component. Displays a product image on the left-s…" at bounding box center [473, 232] width 180 height 14
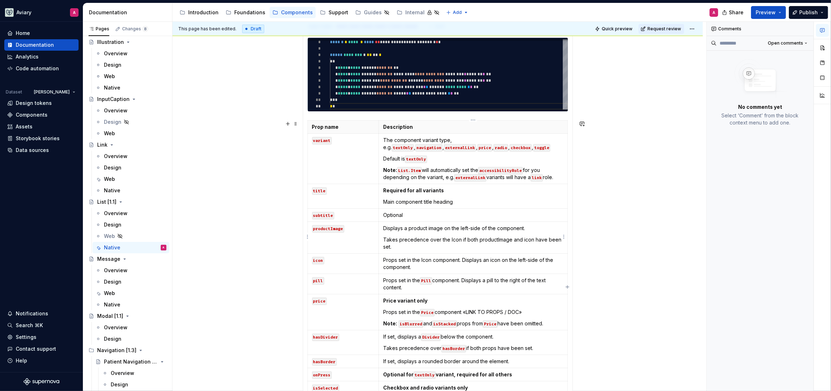
click at [535, 228] on p "Displays a product image on the left-side of the component." at bounding box center [473, 228] width 180 height 7
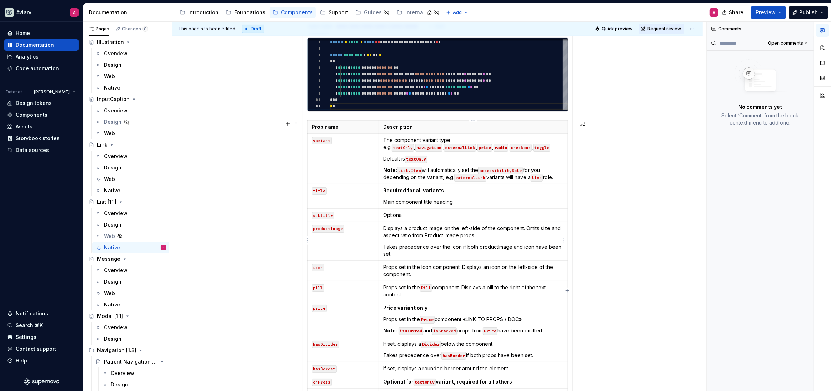
click at [526, 228] on p "Displays a product image on the left-side of the component. Omits size and aspe…" at bounding box center [473, 232] width 180 height 14
click at [490, 231] on p "Displays a product image on the left-side of the component. Omits size and aspe…" at bounding box center [473, 232] width 180 height 14
drag, startPoint x: 480, startPoint y: 236, endPoint x: 523, endPoint y: 228, distance: 44.3
click at [523, 228] on p "Displays a product image on the left-side of the component. Omits size and aspe…" at bounding box center [473, 232] width 180 height 14
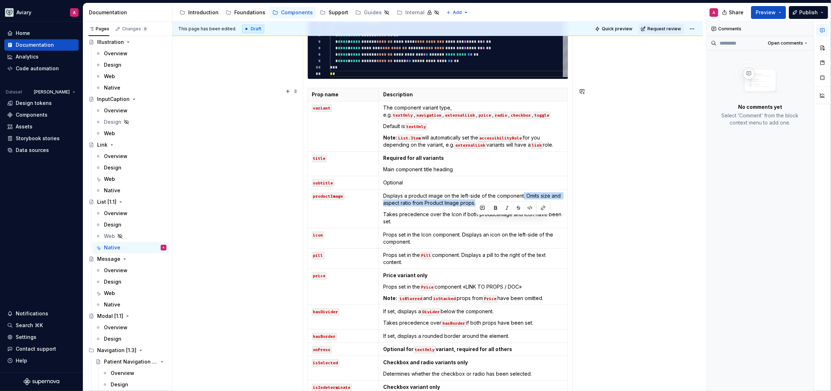
scroll to position [262, 0]
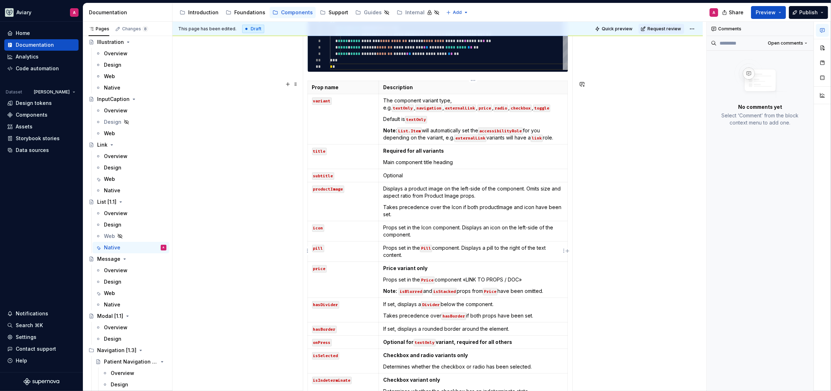
click at [475, 257] on p "Props set in the Pill component. Displays a pill to the right of the text conte…" at bounding box center [473, 252] width 180 height 14
drag, startPoint x: 457, startPoint y: 256, endPoint x: 404, endPoint y: 256, distance: 53.2
click at [404, 256] on p "Props set in the Pill component. Displays a pill to the right of the text conte…" at bounding box center [473, 252] width 180 height 14
copy p "«LINK TO DOCS / PROPS»"
click at [501, 195] on p "Displays a product image on the left-side of the component. Omits size and aspe…" at bounding box center [473, 192] width 180 height 14
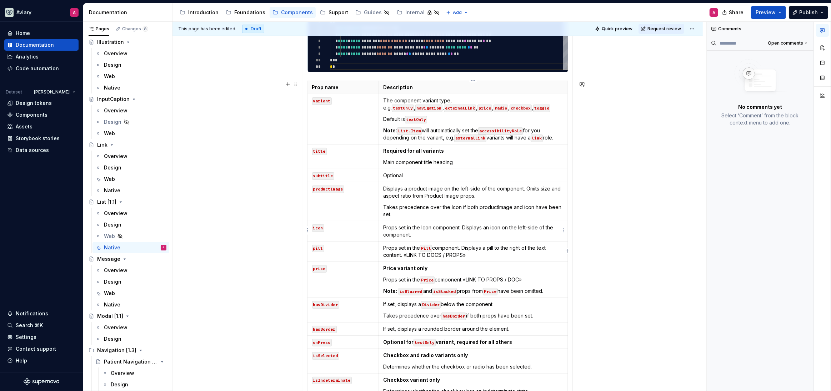
click at [430, 232] on p "Props set in the Icon component. Displays an icon on the left-side of the compo…" at bounding box center [473, 231] width 180 height 14
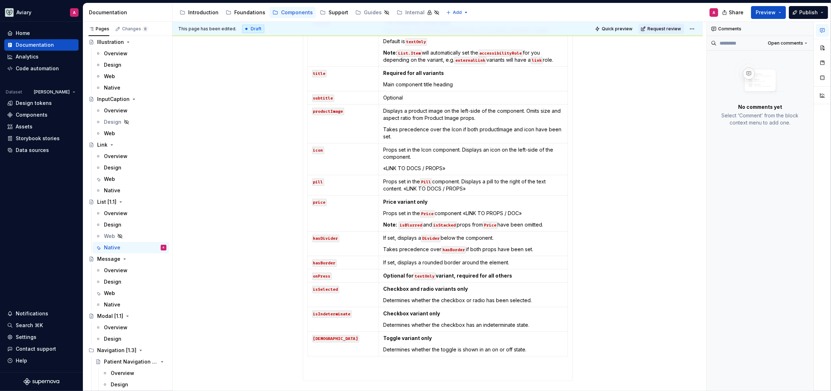
scroll to position [343, 0]
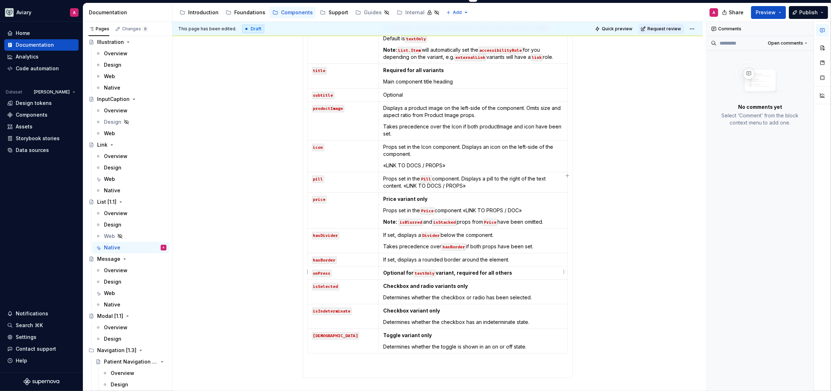
click at [520, 272] on p "Optional for textOnly variant, required for all others" at bounding box center [473, 273] width 180 height 7
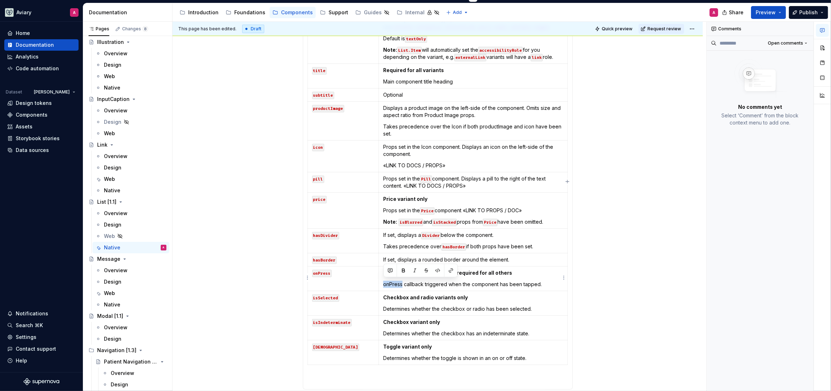
drag, startPoint x: 402, startPoint y: 284, endPoint x: 380, endPoint y: 285, distance: 21.4
click at [380, 285] on td "Optional for textOnly variant, required for all others onPress callback trigger…" at bounding box center [473, 279] width 189 height 25
click at [436, 269] on button "button" at bounding box center [438, 271] width 10 height 10
click at [467, 287] on td "Optional for textOnly variant, required for all others onPress callback trigger…" at bounding box center [473, 279] width 189 height 25
click at [513, 307] on p "Determines whether the checkbox or radio has been selected." at bounding box center [473, 309] width 180 height 7
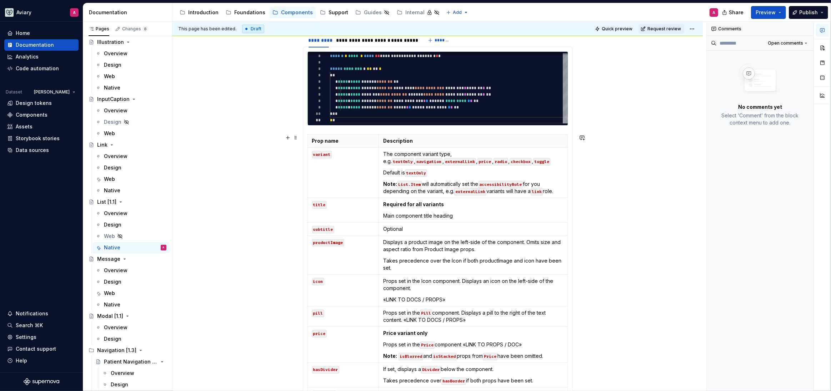
scroll to position [205, 0]
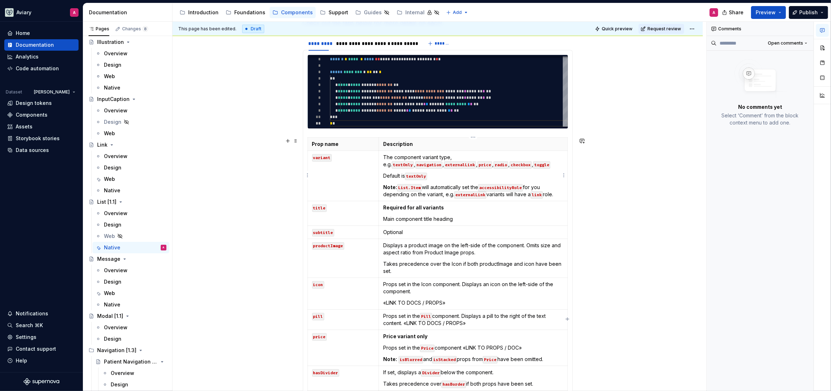
click at [443, 175] on p "Default is textOnly" at bounding box center [473, 175] width 180 height 7
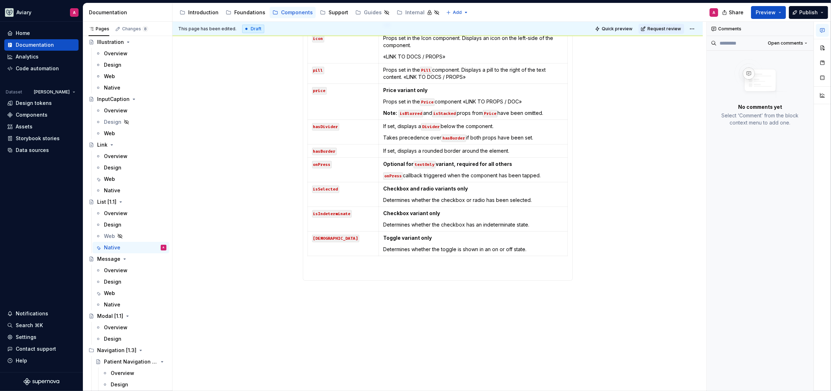
scroll to position [458, 0]
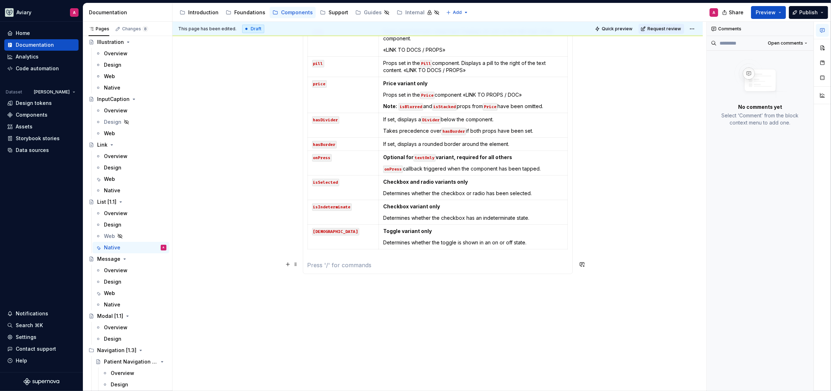
click at [375, 264] on p at bounding box center [437, 265] width 261 height 9
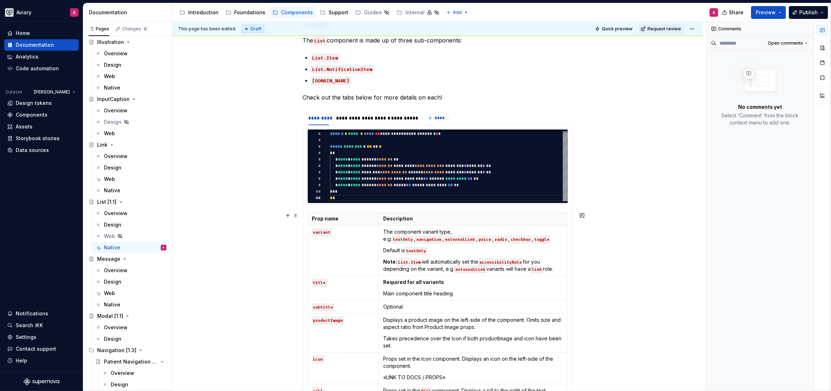
click at [258, 210] on div "**********" at bounding box center [437, 365] width 530 height 726
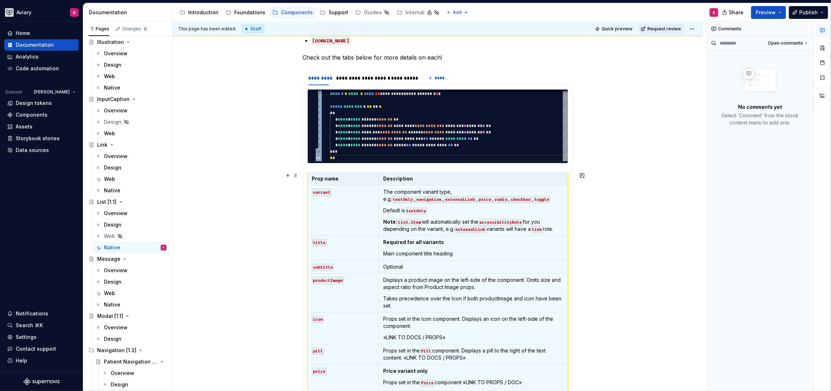
scroll to position [169, 0]
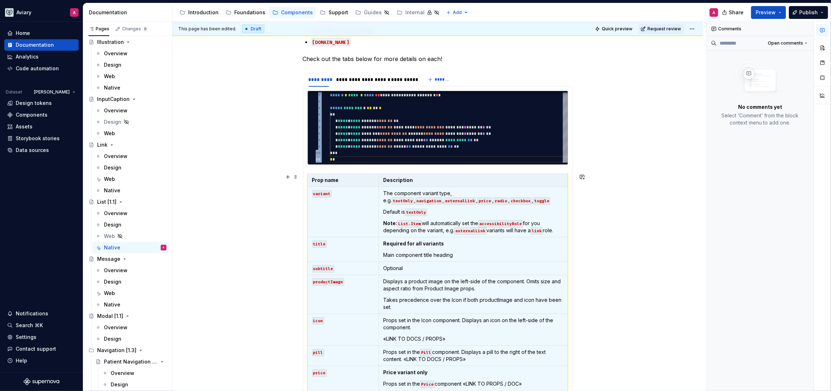
click at [250, 202] on div "**********" at bounding box center [439, 207] width 534 height 370
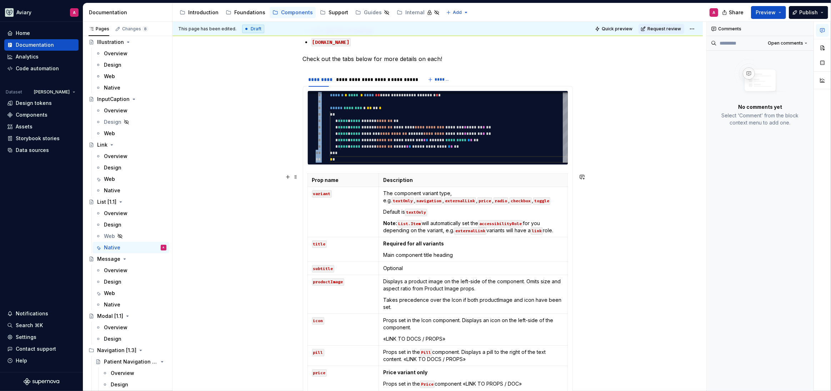
click at [600, 189] on div "**********" at bounding box center [439, 207] width 534 height 370
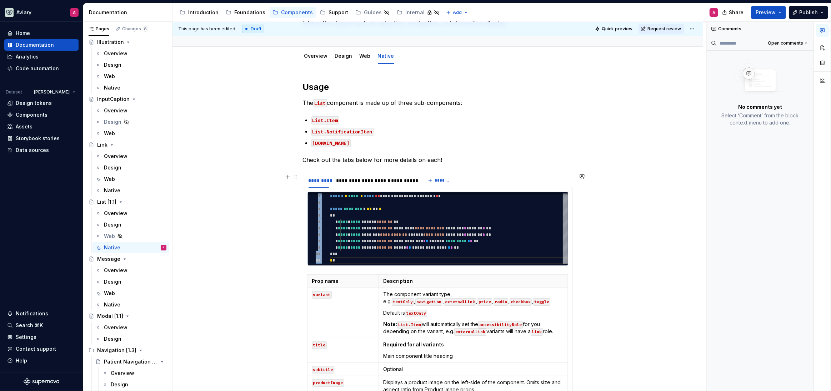
scroll to position [0, 0]
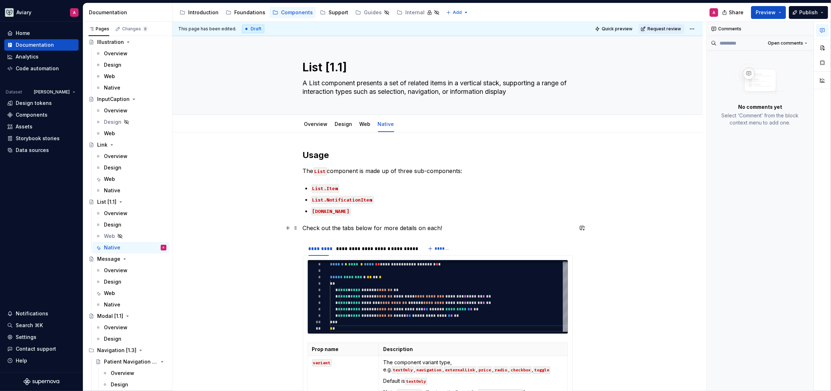
click at [448, 230] on p "Check out the tabs below for more details on each!" at bounding box center [438, 228] width 270 height 9
type textarea "*"
